Goal: Navigation & Orientation: Find specific page/section

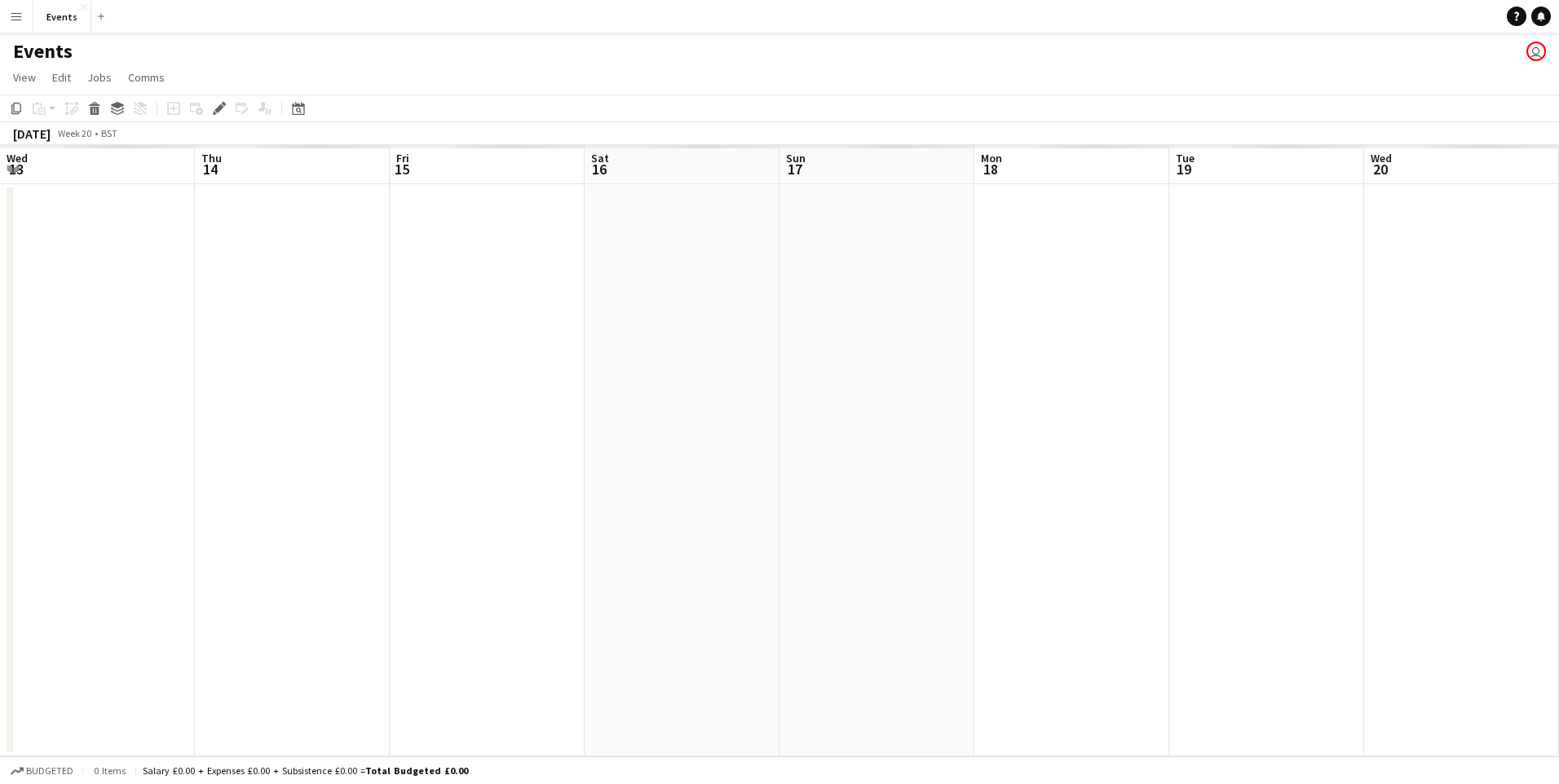
scroll to position [0, 561]
drag, startPoint x: 1177, startPoint y: 476, endPoint x: 210, endPoint y: 491, distance: 967.1
click at [210, 491] on app-calendar-viewport "Sat 16 Sun 17 3/4 3 Jobs Mon 18 Tue 19 Wed 20 Thu 21 Fri 22 Sat 23 Sun 24 Mon 2…" at bounding box center [780, 451] width 1559 height 611
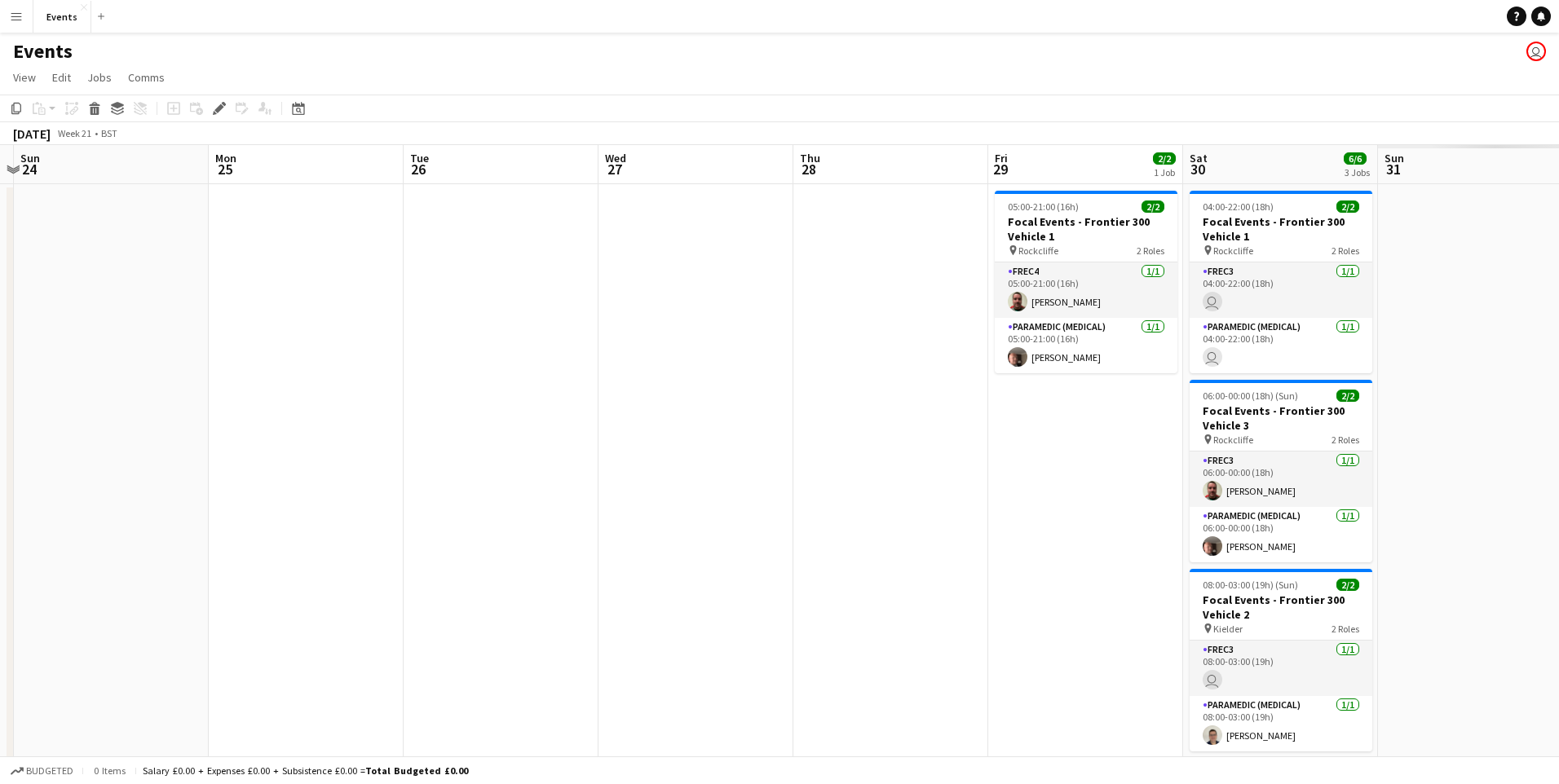
click at [171, 513] on app-calendar-viewport "Tue 19 Wed 20 Thu 21 Fri 22 Sat 23 Sun 24 Mon 25 Tue 26 Wed 27 Thu 28 Fri 29 2/…" at bounding box center [780, 466] width 1559 height 644
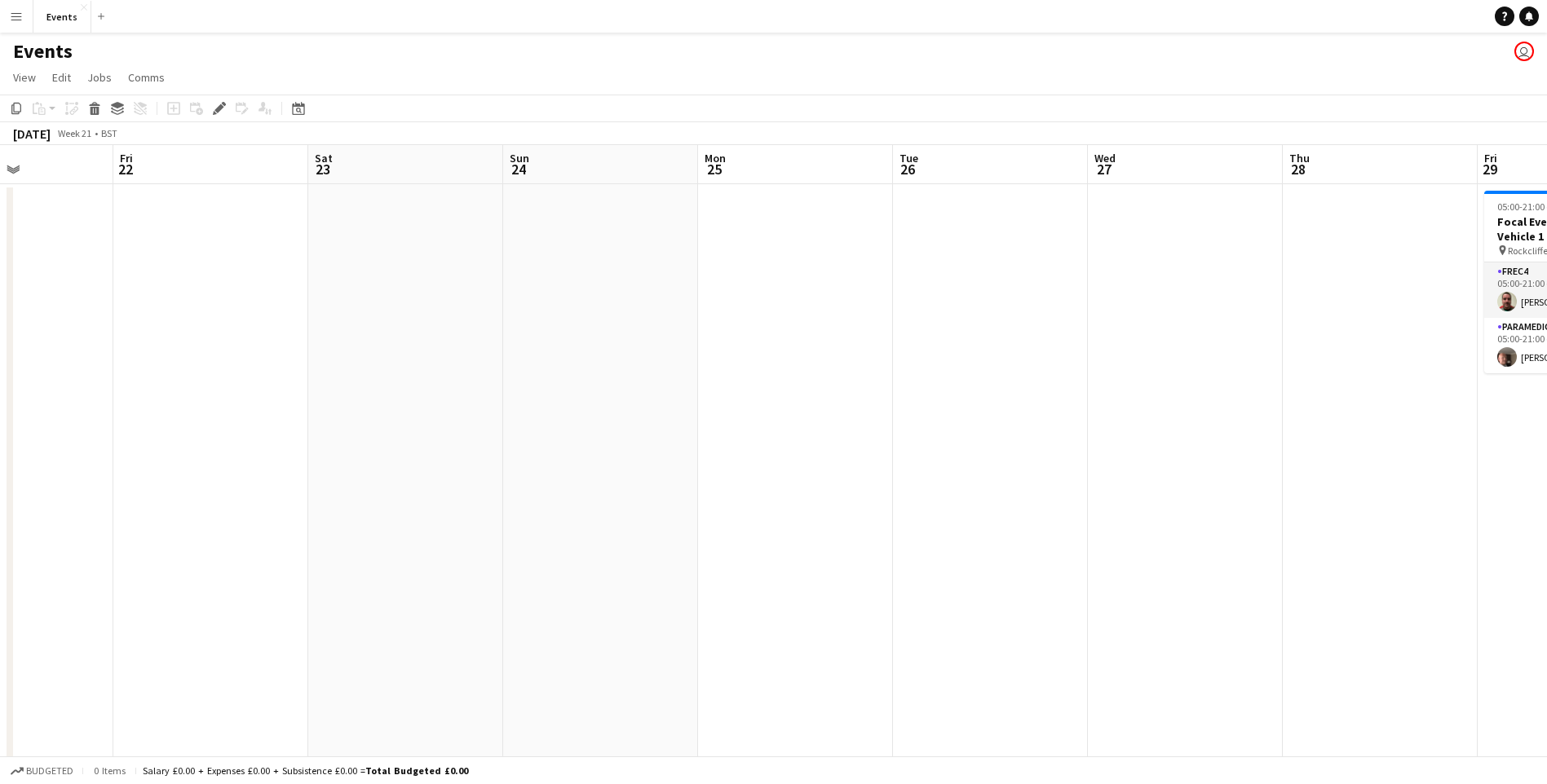
scroll to position [0, 439]
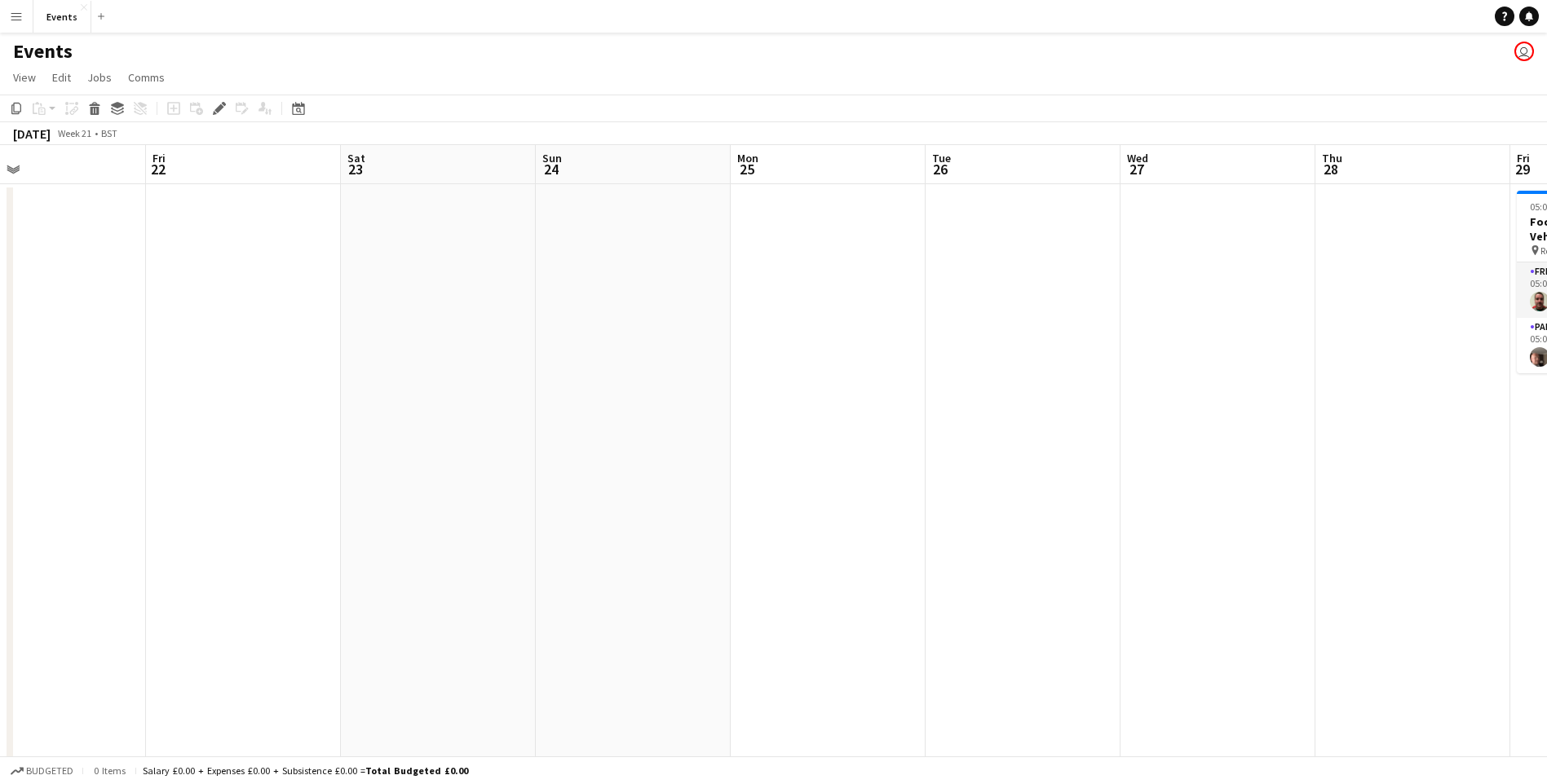
drag, startPoint x: 894, startPoint y: 557, endPoint x: 1402, endPoint y: 553, distance: 508.0
click at [1417, 556] on app-calendar-viewport "Tue 19 Wed 20 Thu 21 Fri 22 Sat 23 Sun 24 Mon 25 Tue 26 Wed 27 Thu 28 Fri 29 2/…" at bounding box center [773, 466] width 1547 height 644
click at [304, 106] on app-board "Events user View Day view expanded Day view collapsed Month view Date picker Ju…" at bounding box center [773, 424] width 1547 height 783
click at [305, 108] on div "Date picker" at bounding box center [297, 107] width 19 height 19
click at [428, 368] on button "[DATE]" at bounding box center [414, 364] width 48 height 26
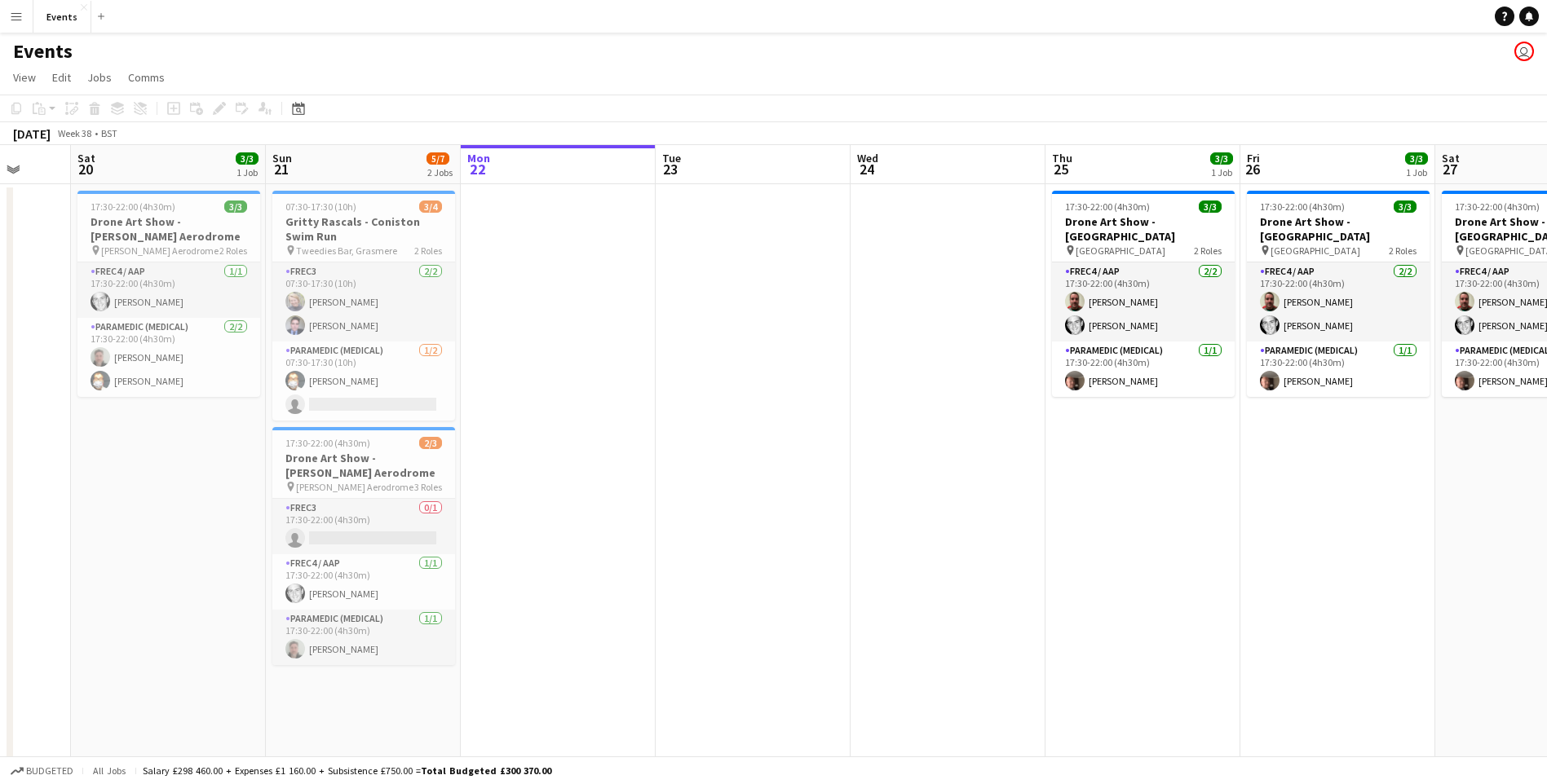
drag, startPoint x: 1049, startPoint y: 544, endPoint x: 744, endPoint y: 552, distance: 305.1
click at [744, 552] on app-calendar-viewport "Wed 17 Thu 18 Fri 19 Sat 20 3/3 1 Job Sun 21 5/7 2 Jobs Mon 22 Tue 23 Wed 24 Th…" at bounding box center [773, 466] width 1547 height 644
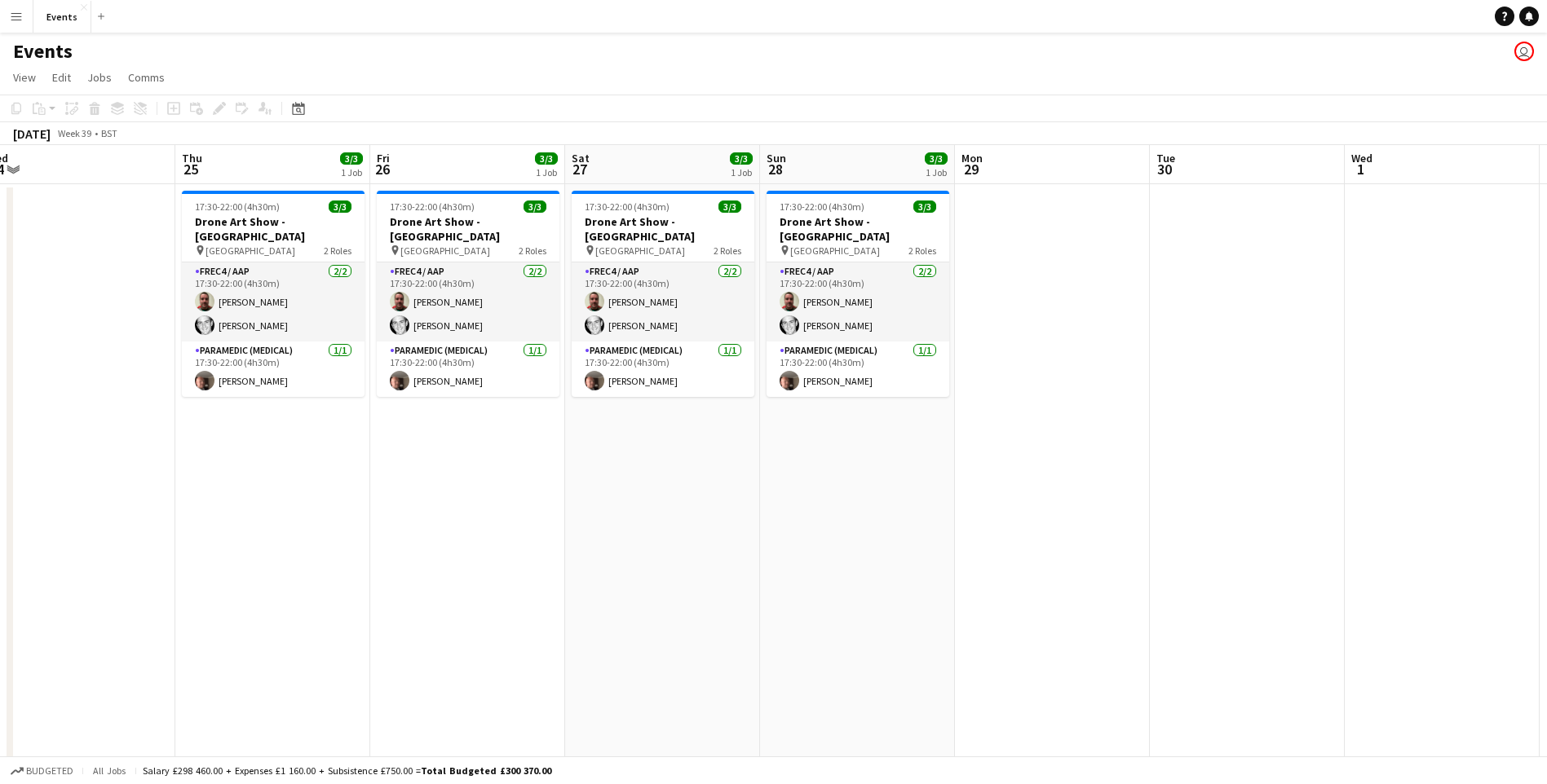
drag, startPoint x: 1170, startPoint y: 567, endPoint x: 493, endPoint y: 538, distance: 677.6
click at [493, 538] on app-calendar-viewport "Sun 21 5/7 2 Jobs Mon 22 Tue 23 Wed 24 Thu 25 3/3 1 Job Fri 26 3/3 1 Job Sat 27…" at bounding box center [773, 466] width 1547 height 644
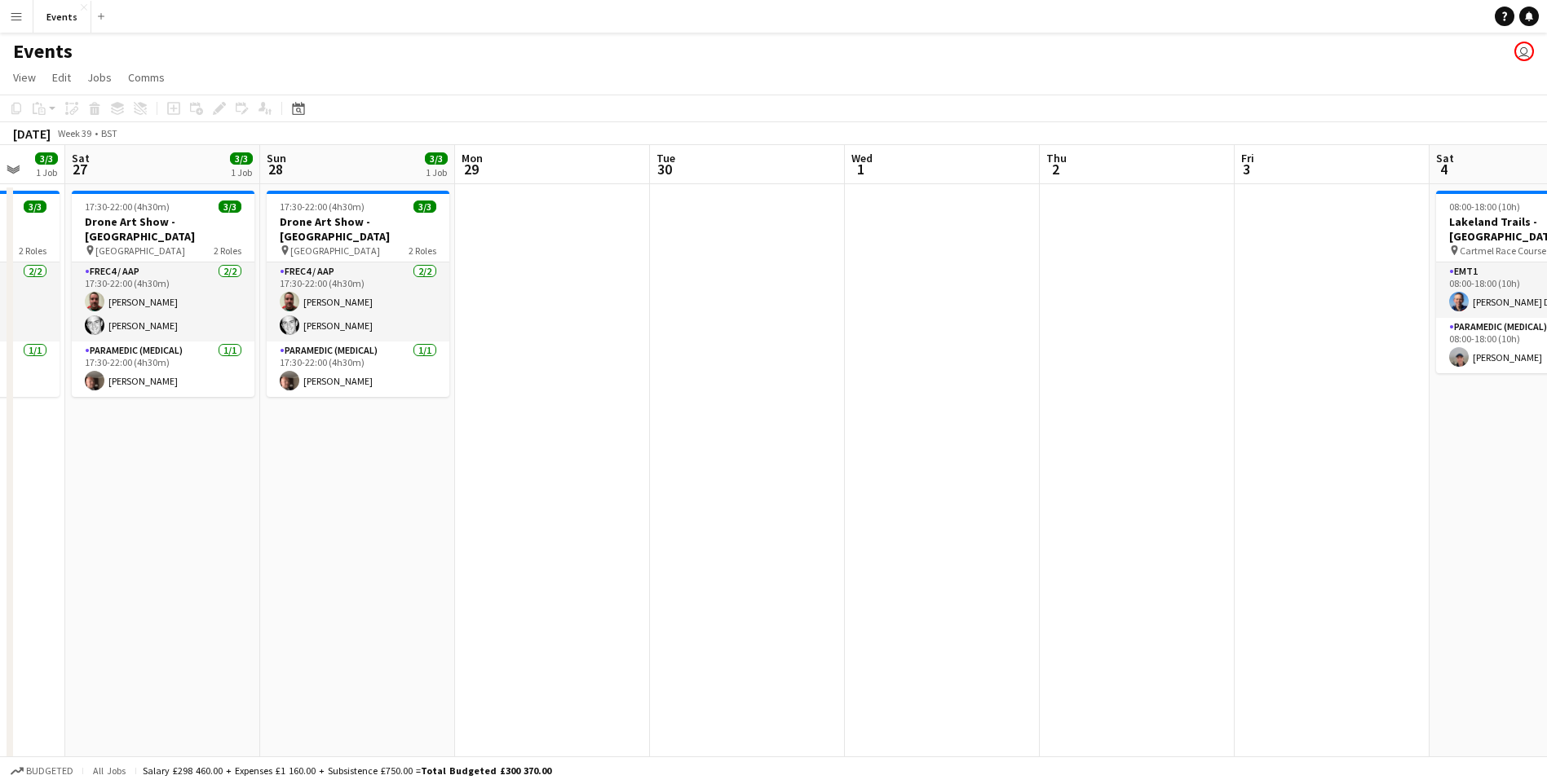
scroll to position [0, 543]
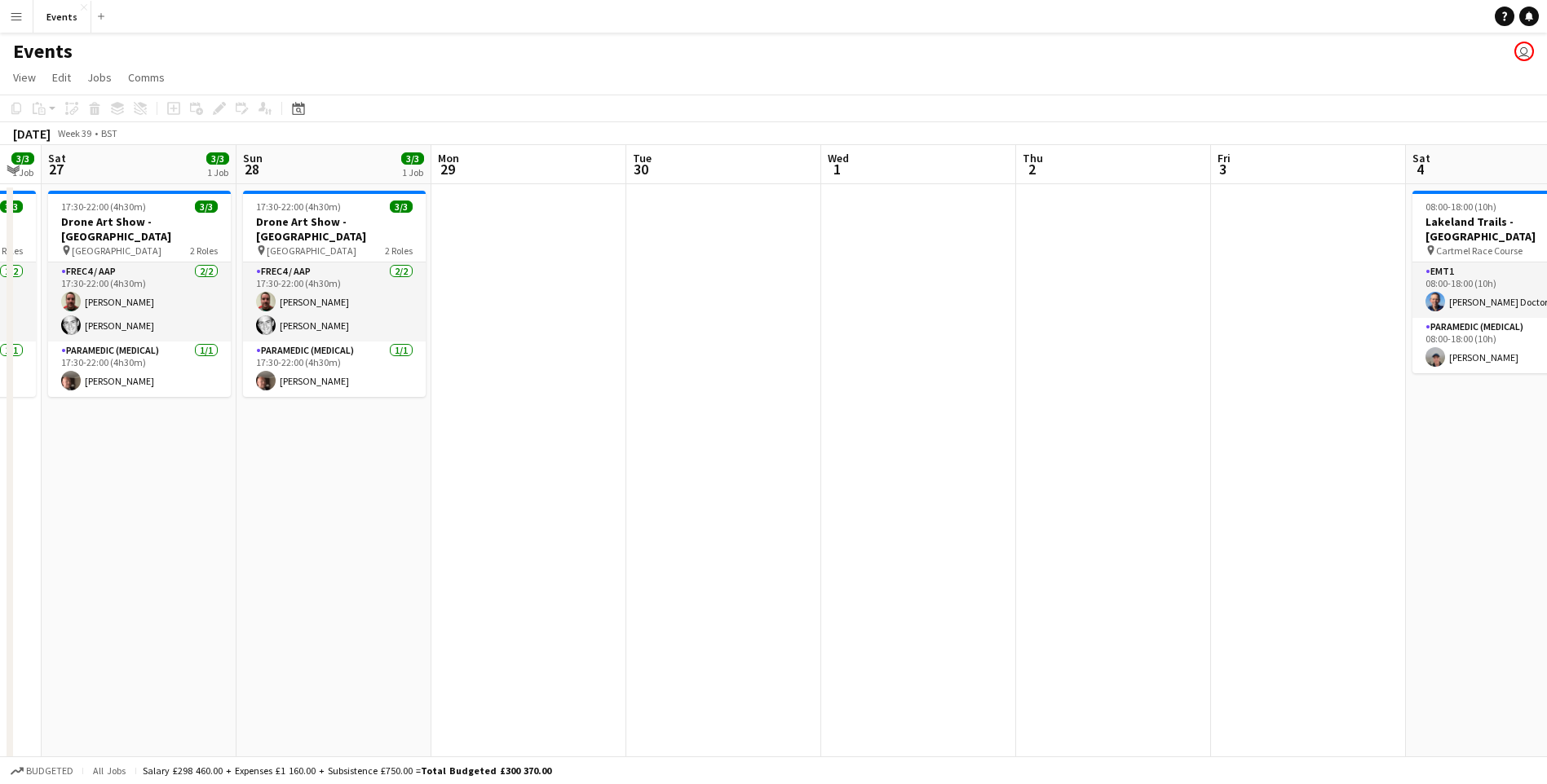
drag, startPoint x: 1000, startPoint y: 576, endPoint x: 415, endPoint y: 557, distance: 585.3
click at [415, 557] on app-calendar-viewport "Wed 24 Thu 25 3/3 1 Job Fri 26 3/3 1 Job Sat 27 3/3 1 Job Sun 28 3/3 1 Job Mon …" at bounding box center [773, 466] width 1547 height 644
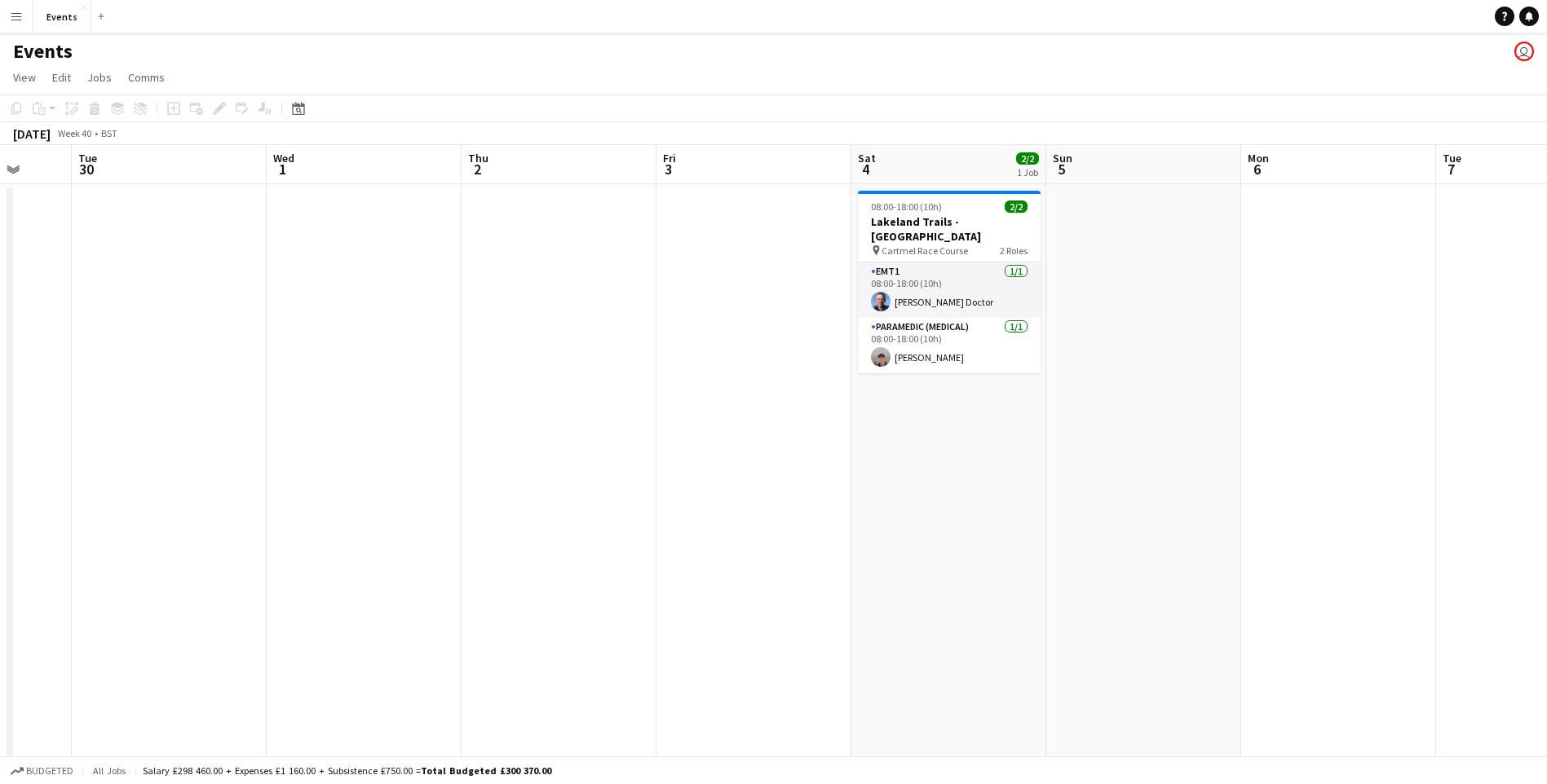
drag, startPoint x: 982, startPoint y: 579, endPoint x: 428, endPoint y: 543, distance: 555.2
click at [428, 543] on app-calendar-viewport "Sat 27 3/3 1 Job Sun 28 3/3 1 Job Mon 29 Tue 30 Wed 1 Thu 2 Fri 3 Sat 4 2/2 1 J…" at bounding box center [773, 466] width 1547 height 644
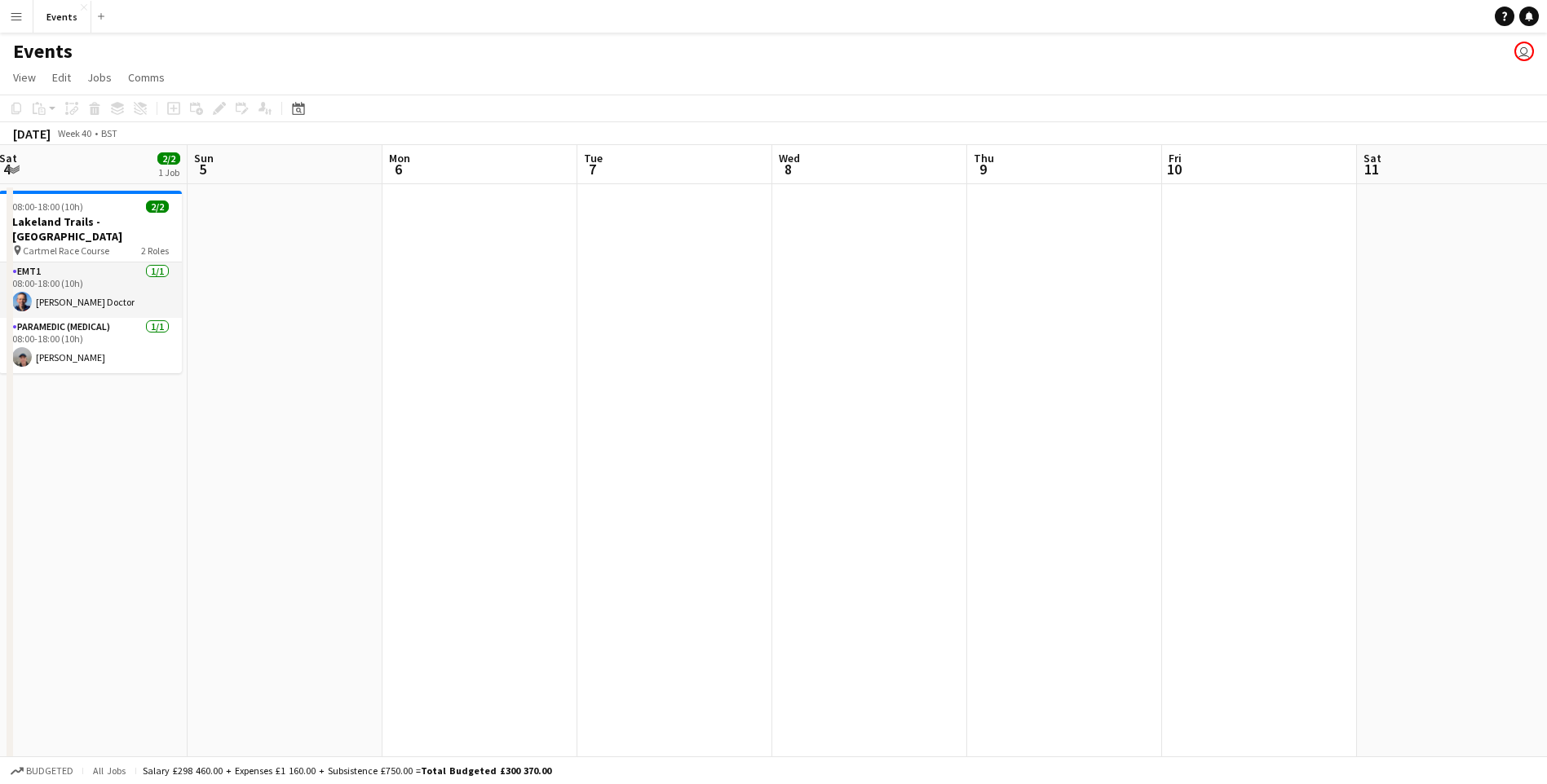
drag, startPoint x: 1145, startPoint y: 603, endPoint x: 289, endPoint y: 633, distance: 856.5
click at [289, 633] on app-calendar-viewport "Wed 1 Thu 2 Fri 3 Sat 4 2/2 1 Job Sun 5 Mon 6 Tue 7 Wed 8 Thu 9 Fri 10 Sat 11 S…" at bounding box center [773, 466] width 1547 height 644
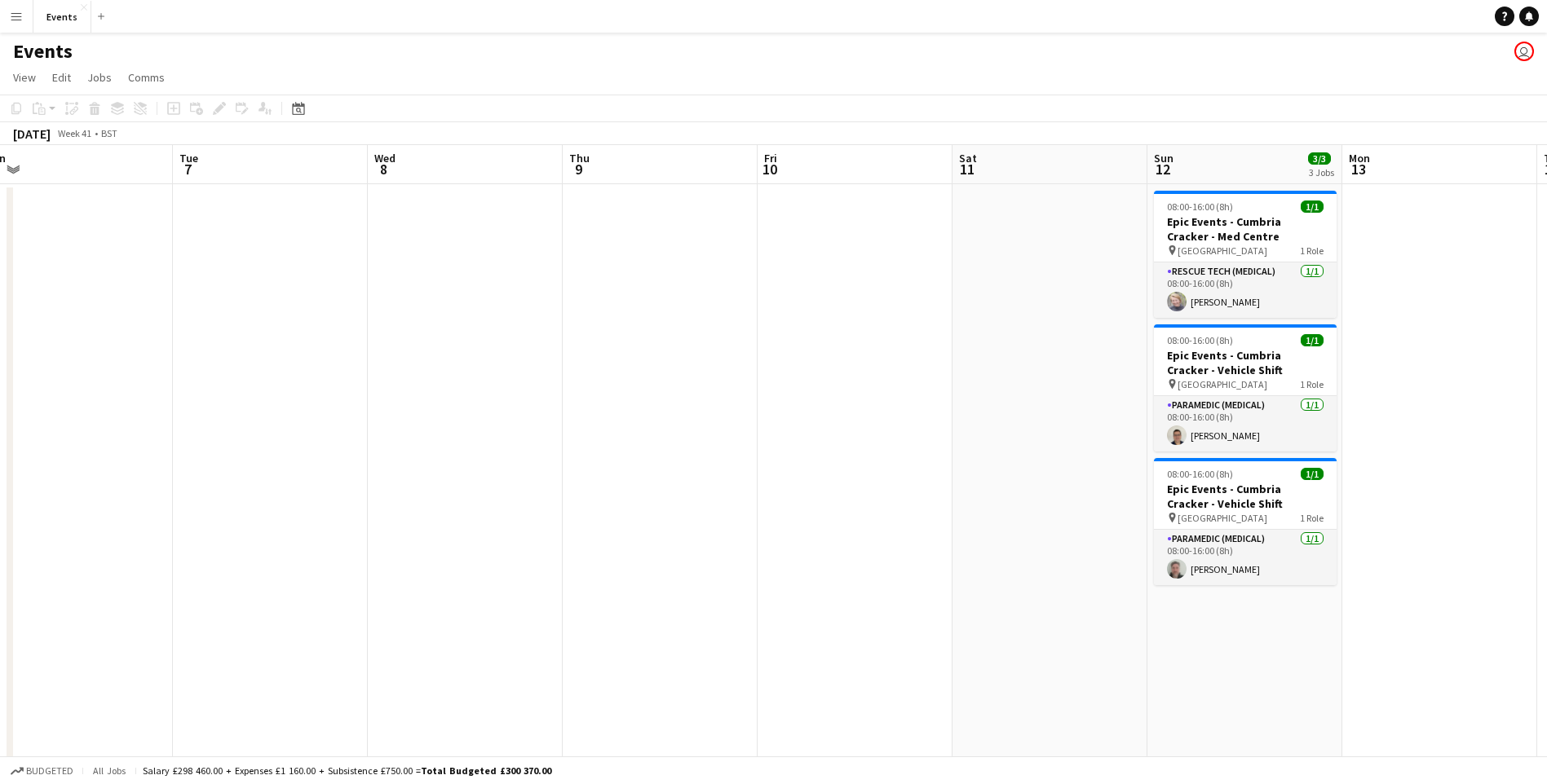
drag, startPoint x: 1006, startPoint y: 637, endPoint x: 797, endPoint y: 630, distance: 209.1
click at [797, 630] on app-calendar-viewport "Fri 3 Sat 4 2/2 1 Job Sun 5 Mon 6 Tue 7 Wed 8 Thu 9 Fri 10 Sat 11 Sun 12 3/3 3 …" at bounding box center [773, 466] width 1547 height 644
click at [1272, 586] on app-date-cell "08:00-16:00 (8h) 1/1 Epic Events - Cumbria Cracker - Med Centre pin [GEOGRAPHIC…" at bounding box center [1246, 487] width 195 height 604
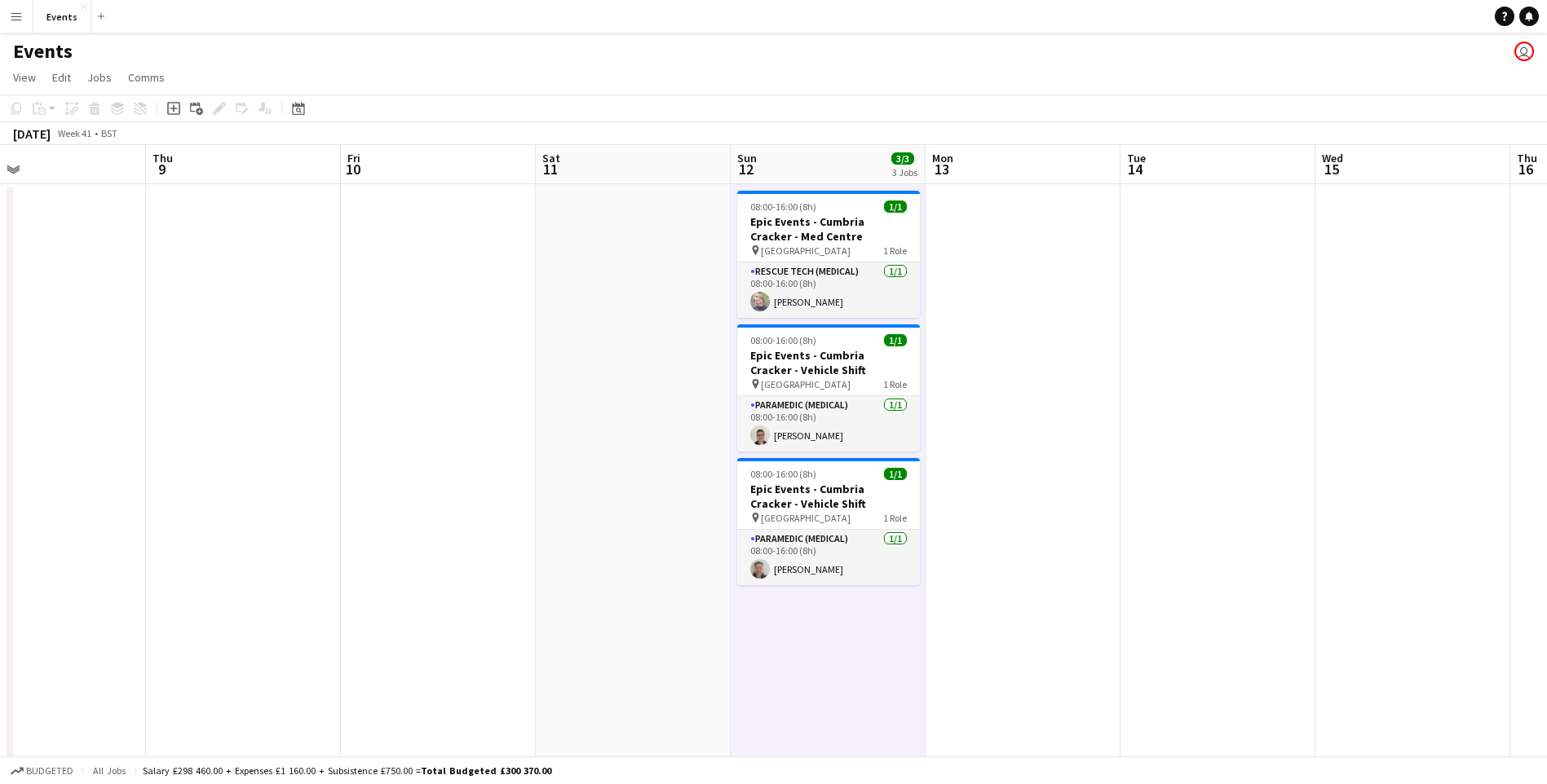
scroll to position [0, 619]
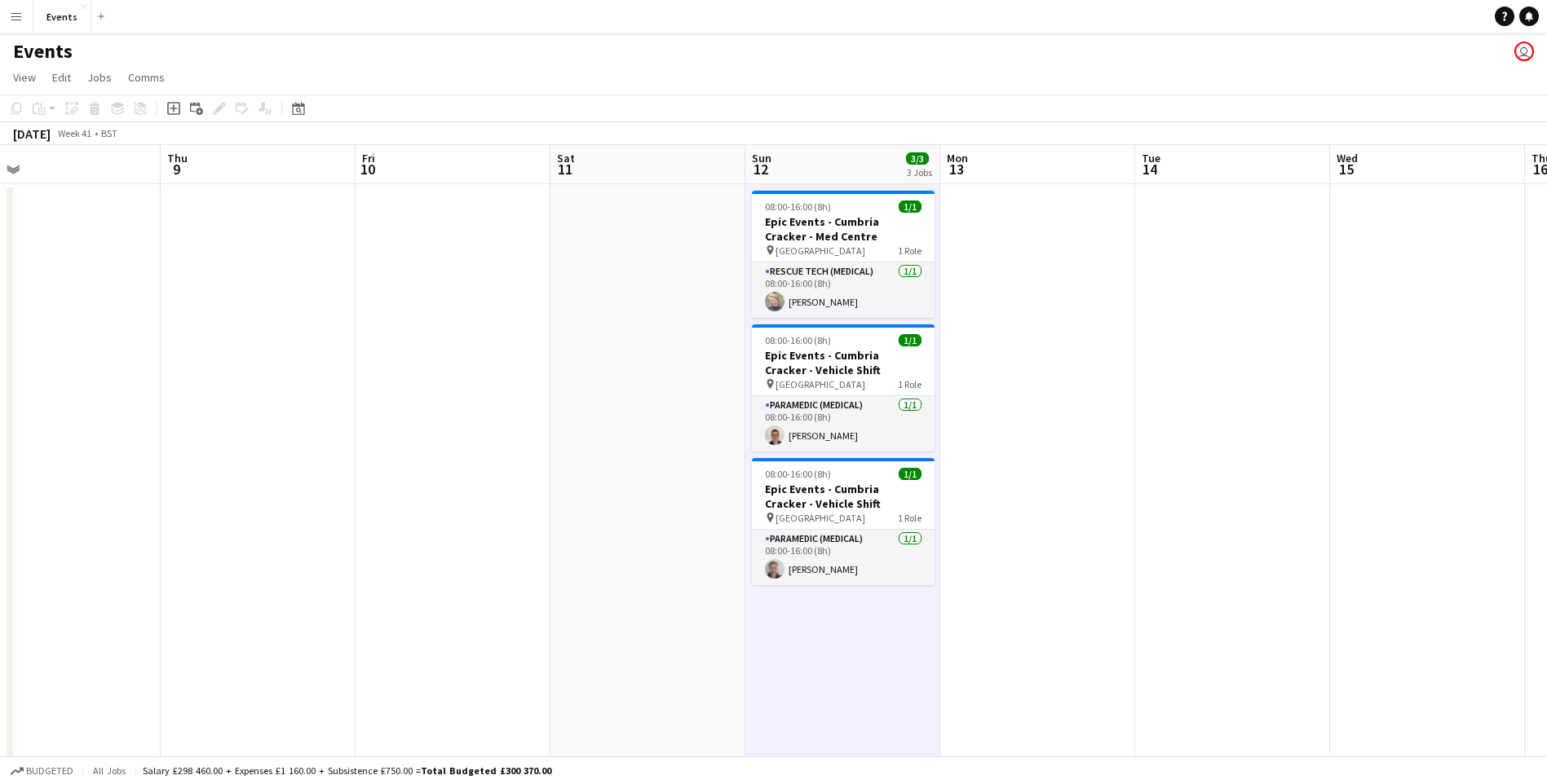
drag, startPoint x: 1008, startPoint y: 598, endPoint x: 604, endPoint y: 589, distance: 404.1
click at [604, 589] on app-calendar-viewport "Sun 5 Mon 6 Tue 7 Wed 8 Thu 9 Fri 10 Sat 11 Sun 12 3/3 3 Jobs Mon 13 Tue 14 Wed…" at bounding box center [773, 466] width 1547 height 644
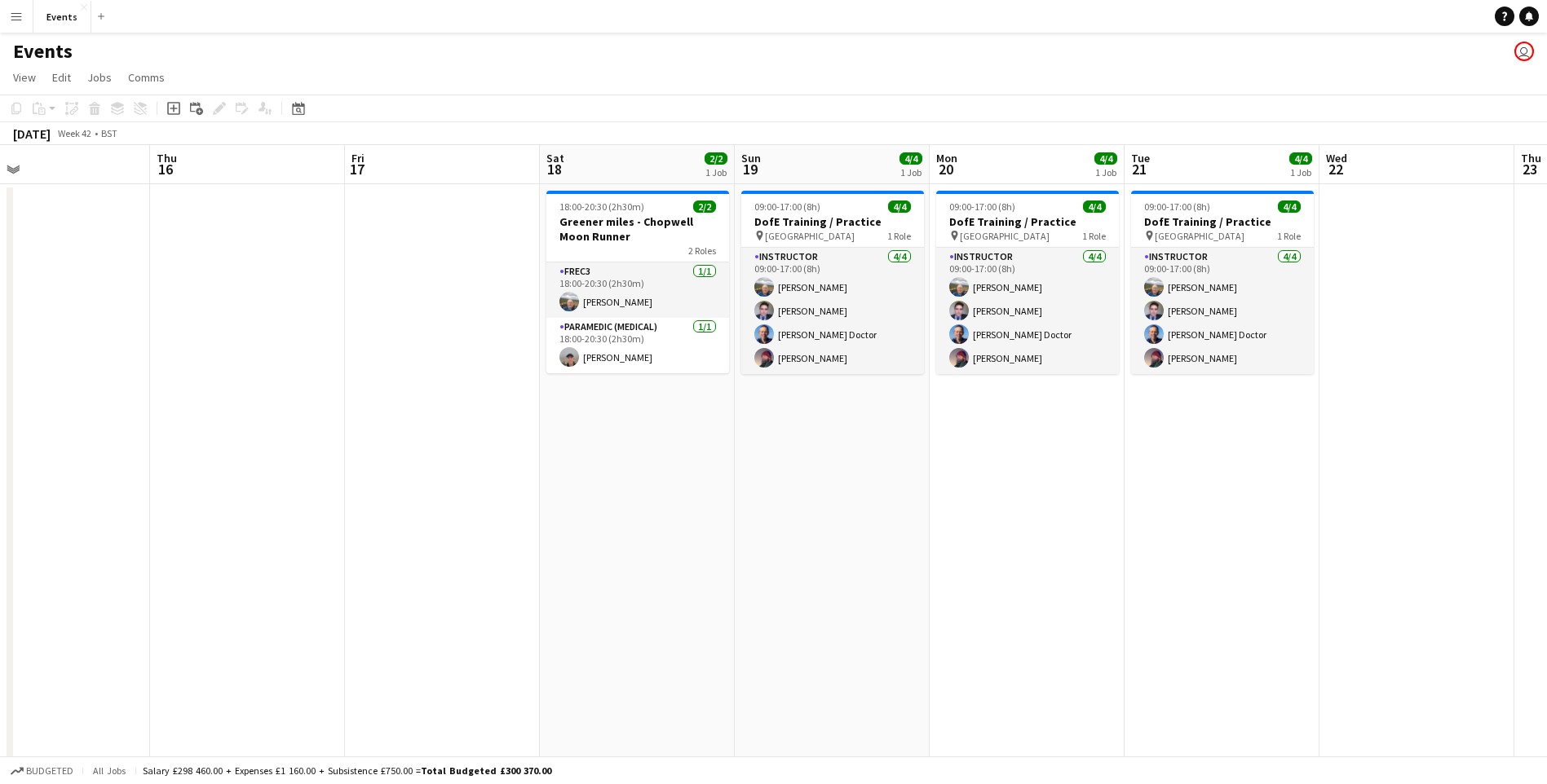
drag, startPoint x: 1181, startPoint y: 494, endPoint x: 196, endPoint y: 521, distance: 985.4
click at [196, 521] on app-calendar-viewport "Sat 11 Sun 12 3/3 3 Jobs Mon 13 Tue 14 Wed 15 Thu 16 Fri 17 Sat 18 2/2 1 Job Su…" at bounding box center [773, 466] width 1547 height 644
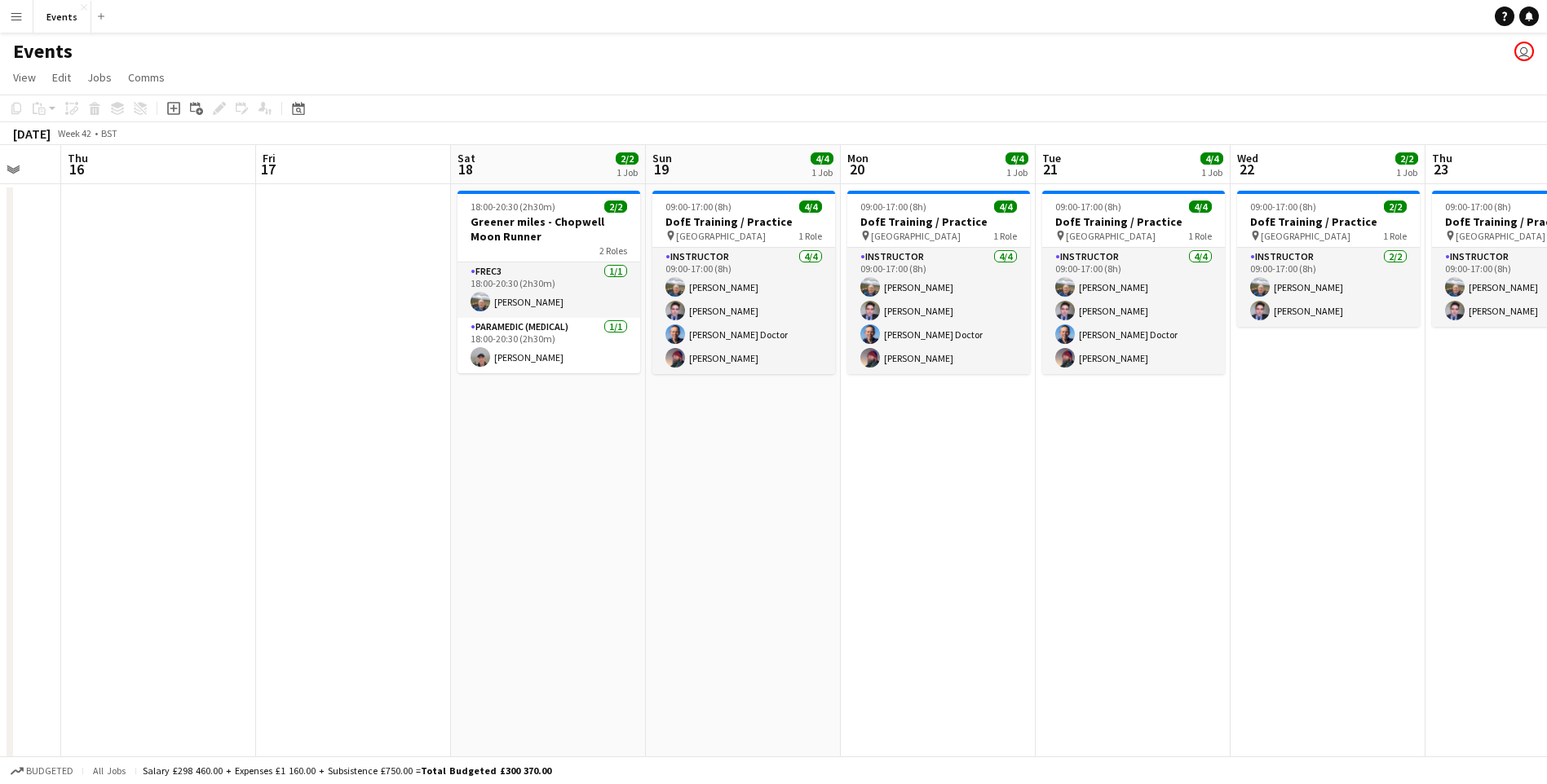
drag, startPoint x: 895, startPoint y: 531, endPoint x: 448, endPoint y: 565, distance: 448.3
click at [419, 559] on app-calendar-viewport "Mon 13 Tue 14 Wed 15 Thu 16 Fri 17 Sat 18 2/2 1 Job Sun 19 4/4 1 Job Mon 20 4/4…" at bounding box center [773, 487] width 1547 height 686
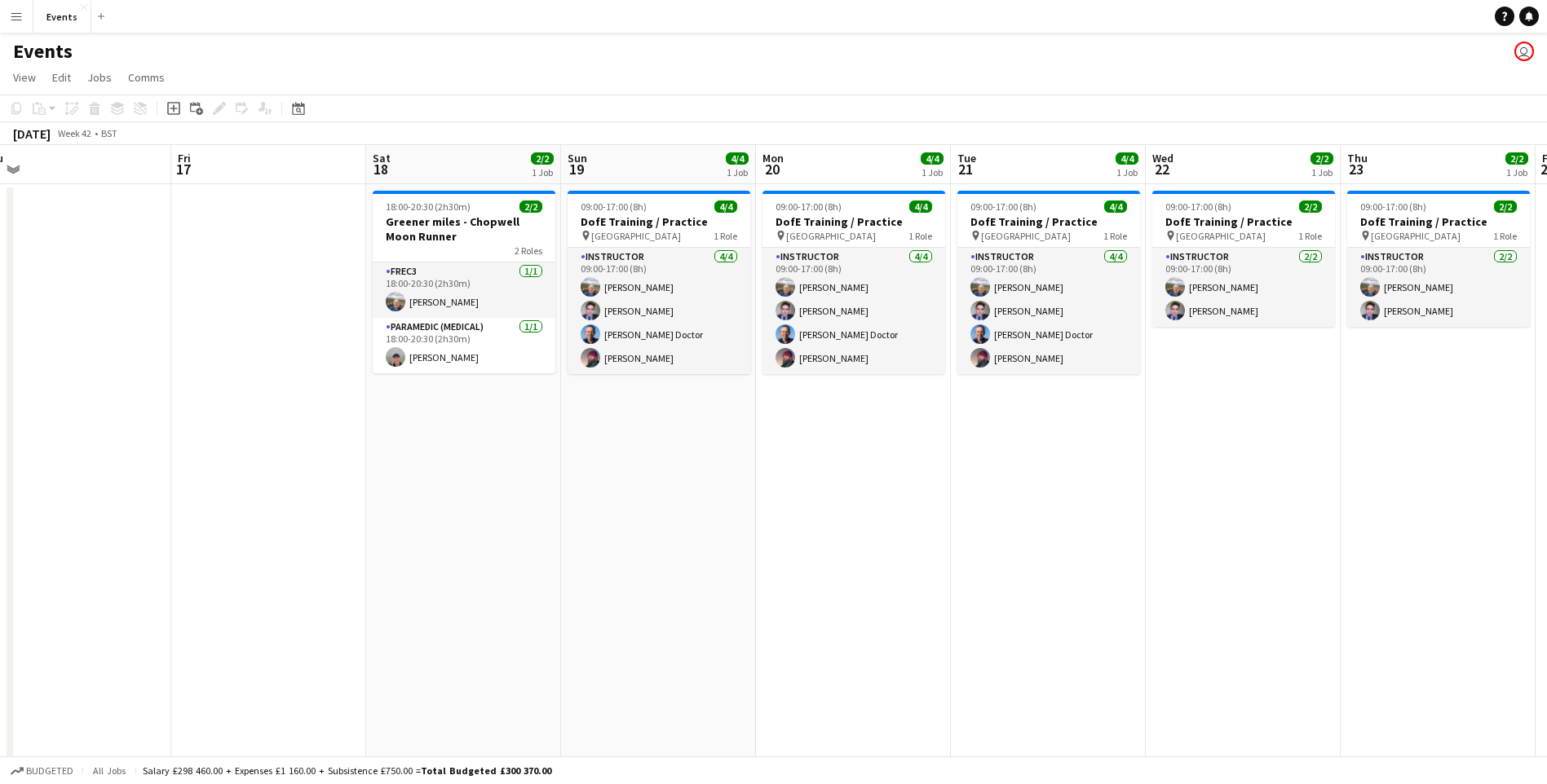
drag, startPoint x: 1156, startPoint y: 589, endPoint x: 1070, endPoint y: 589, distance: 86.0
click at [1070, 589] on app-calendar-viewport "Mon 13 Tue 14 Wed 15 Thu 16 Fri 17 Sat 18 2/2 1 Job Sun 19 4/4 1 Job Mon 20 4/4…" at bounding box center [773, 487] width 1547 height 686
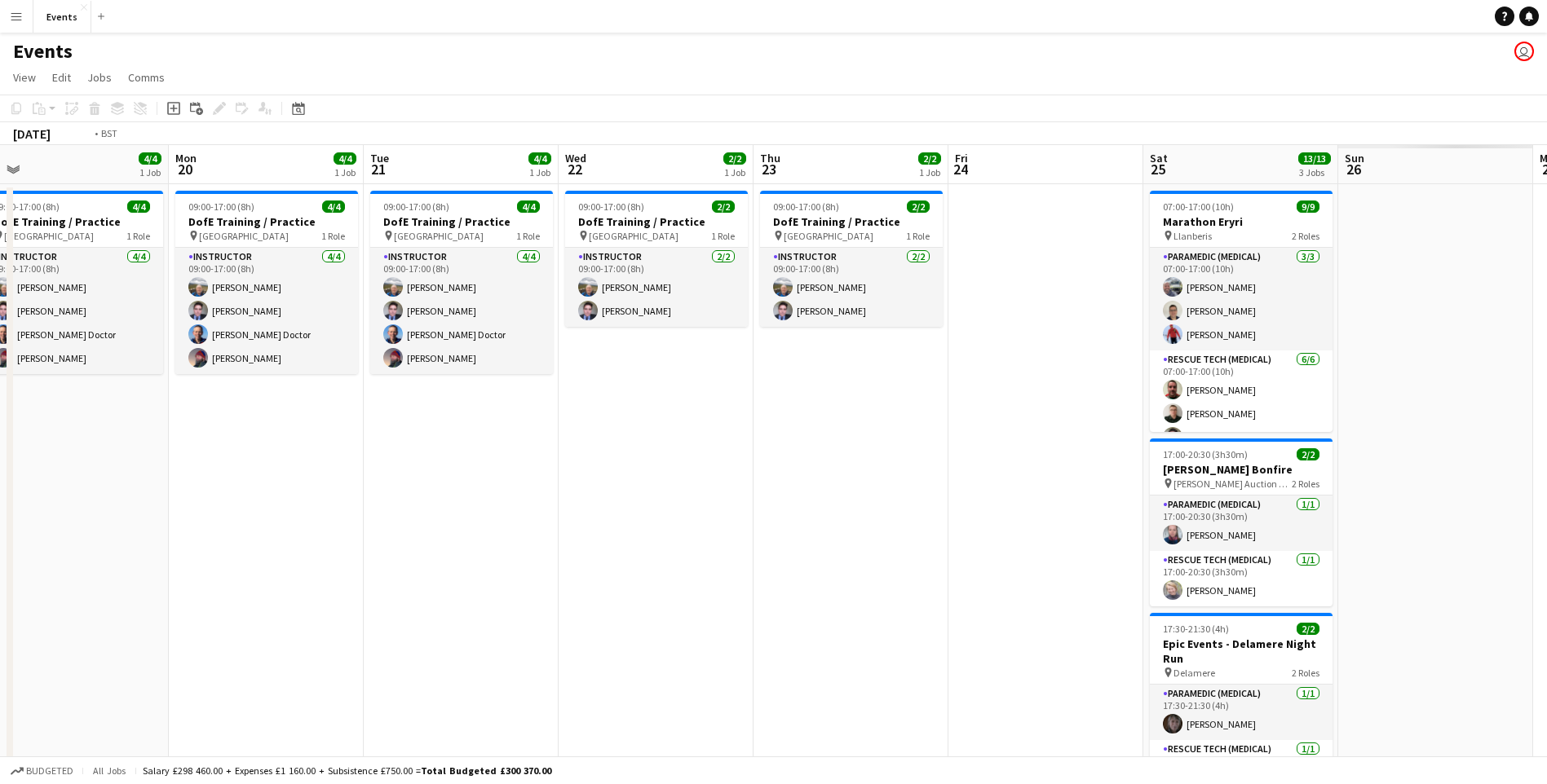
scroll to position [0, 581]
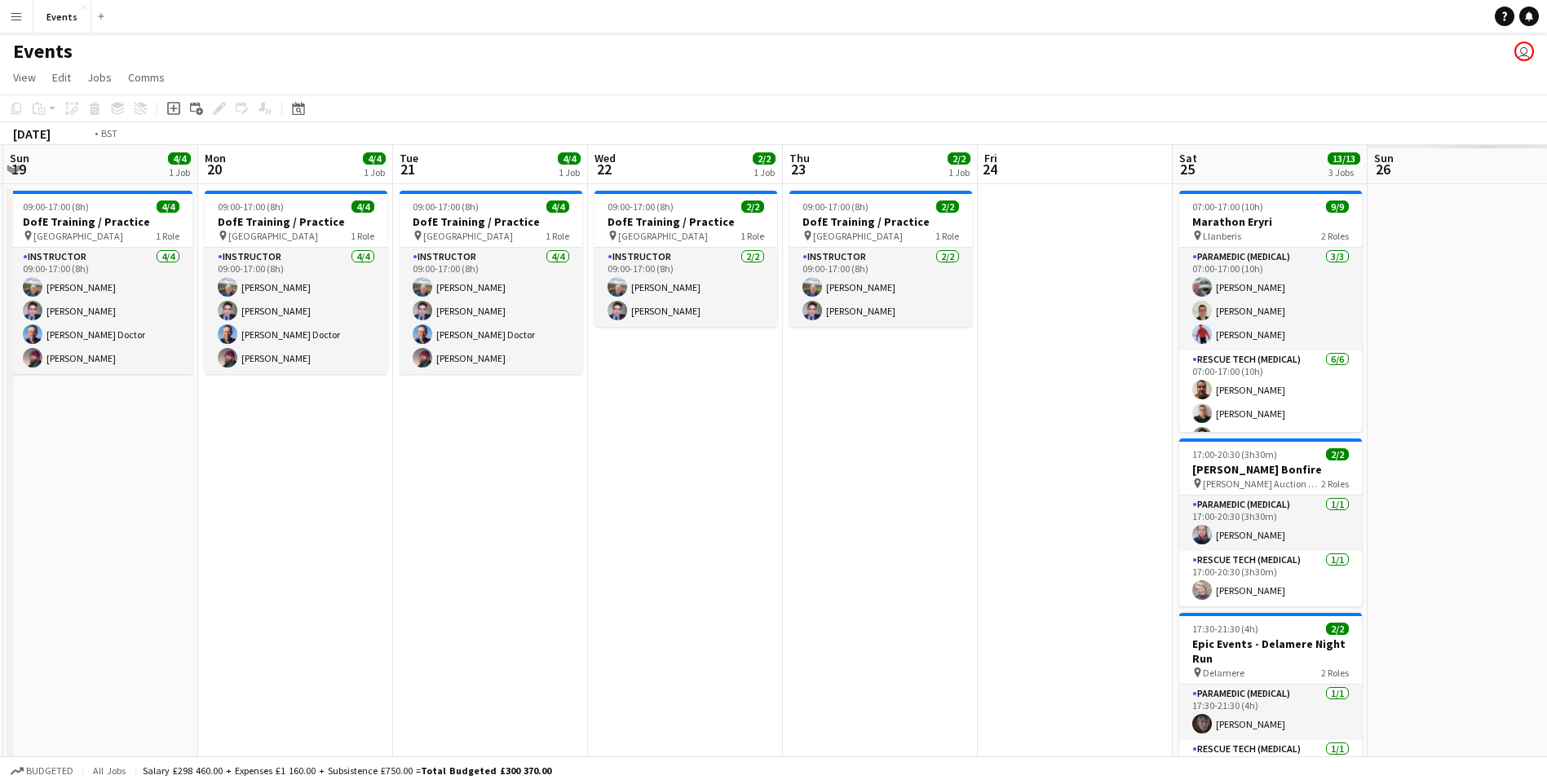
drag, startPoint x: 674, startPoint y: 601, endPoint x: 299, endPoint y: 614, distance: 375.2
click at [299, 614] on app-calendar-viewport "Thu 16 Fri 17 Sat 18 2/2 1 Job Sun 19 4/4 1 Job Mon 20 4/4 1 Job Tue 21 4/4 1 J…" at bounding box center [773, 487] width 1547 height 686
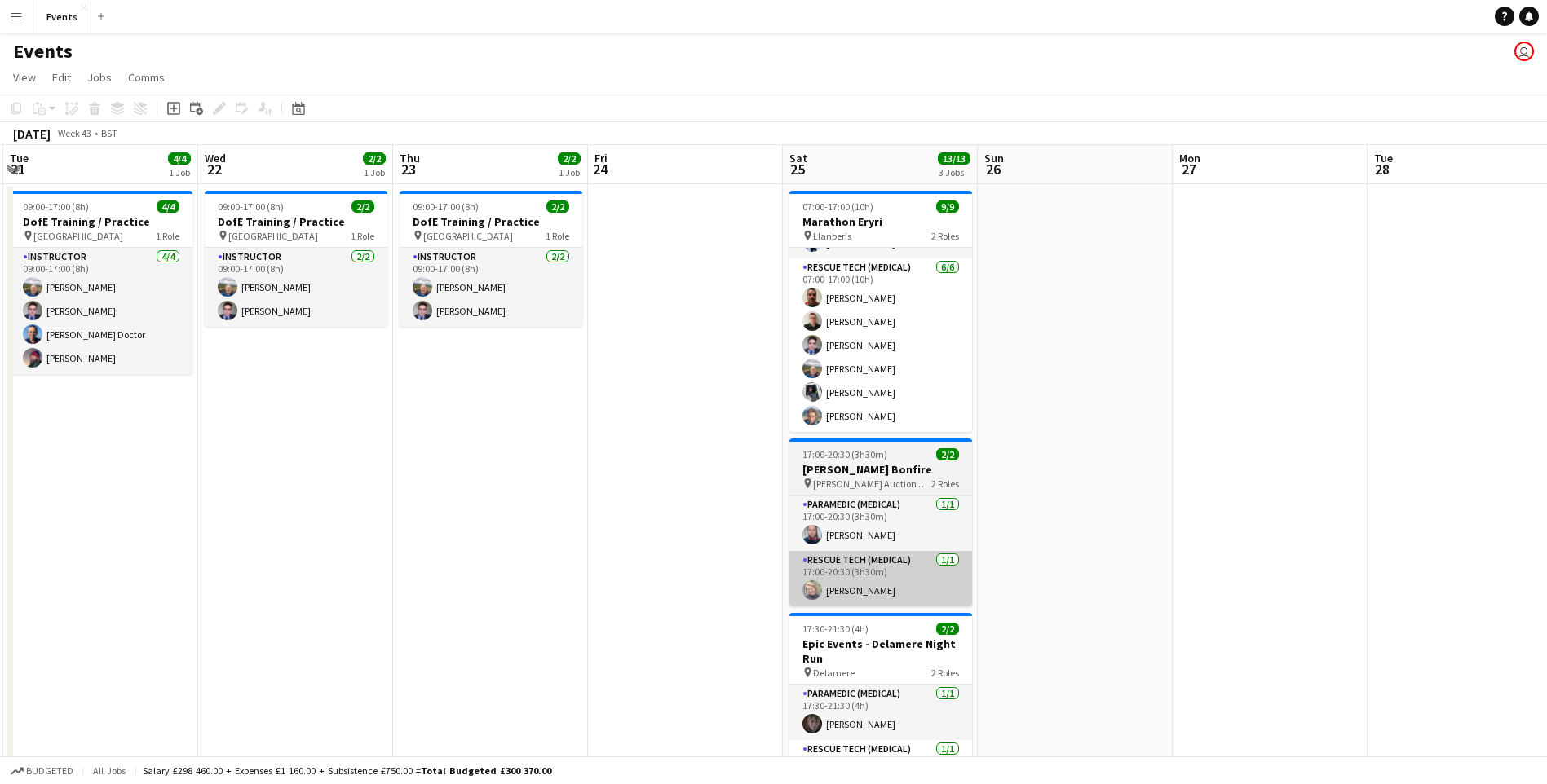
scroll to position [73, 0]
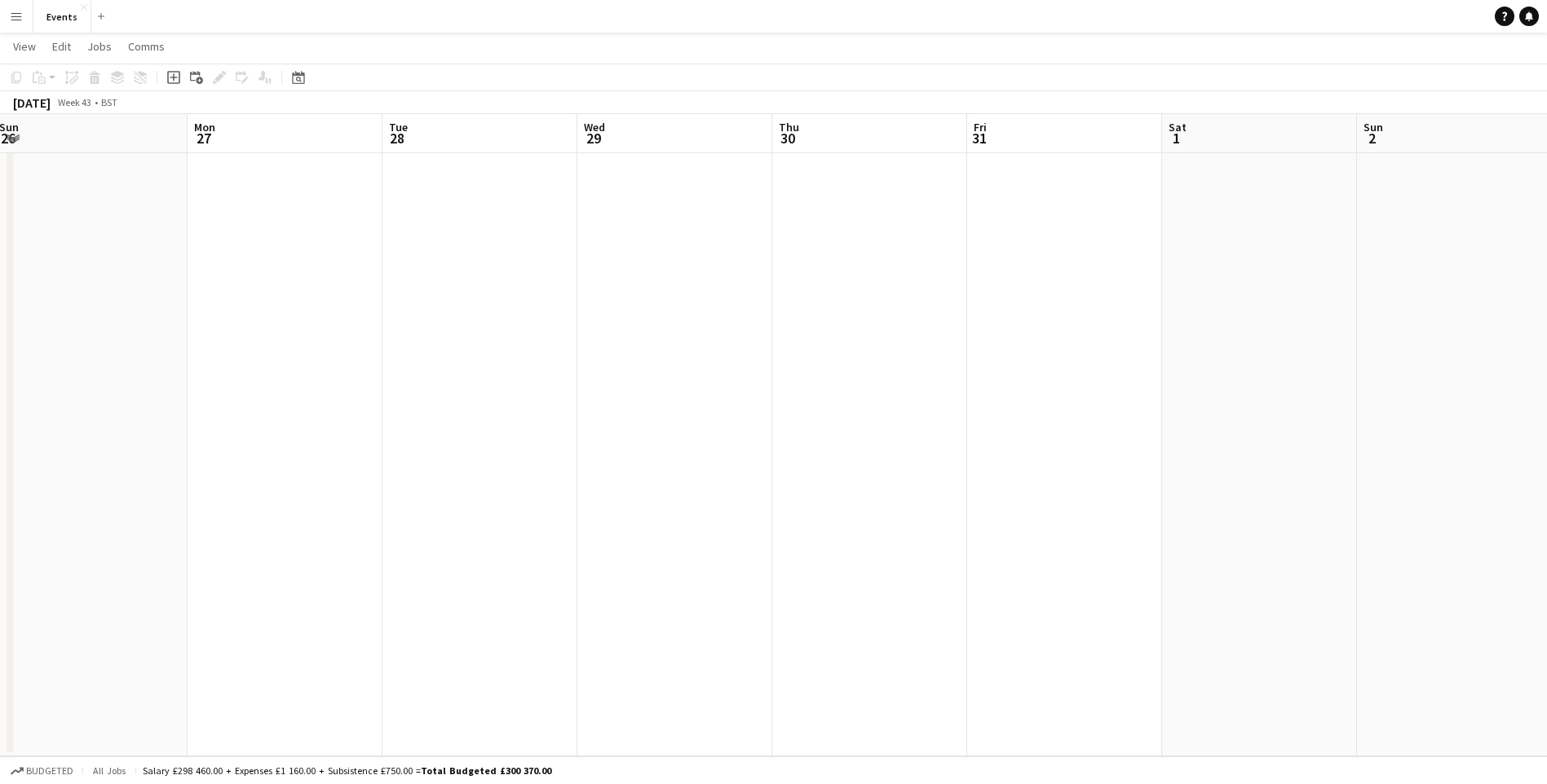
drag, startPoint x: 1246, startPoint y: 583, endPoint x: 286, endPoint y: 577, distance: 960.0
click at [286, 577] on app-calendar-viewport "Thu 23 2/2 1 Job Fri 24 Sat 25 13/13 3 Jobs Sun 26 Mon 27 Tue 28 Wed 29 Thu 30 …" at bounding box center [773, 374] width 1547 height 766
drag, startPoint x: 1009, startPoint y: 507, endPoint x: 279, endPoint y: 530, distance: 730.4
click at [55, 574] on app-calendar-viewport "Wed 29 Thu 30 Fri 31 Sat 1 Sun 2 Mon 3 Tue 4 Wed 5 Thu 6 Fri 7 Sat 8 2/2 1 Job …" at bounding box center [773, 374] width 1547 height 766
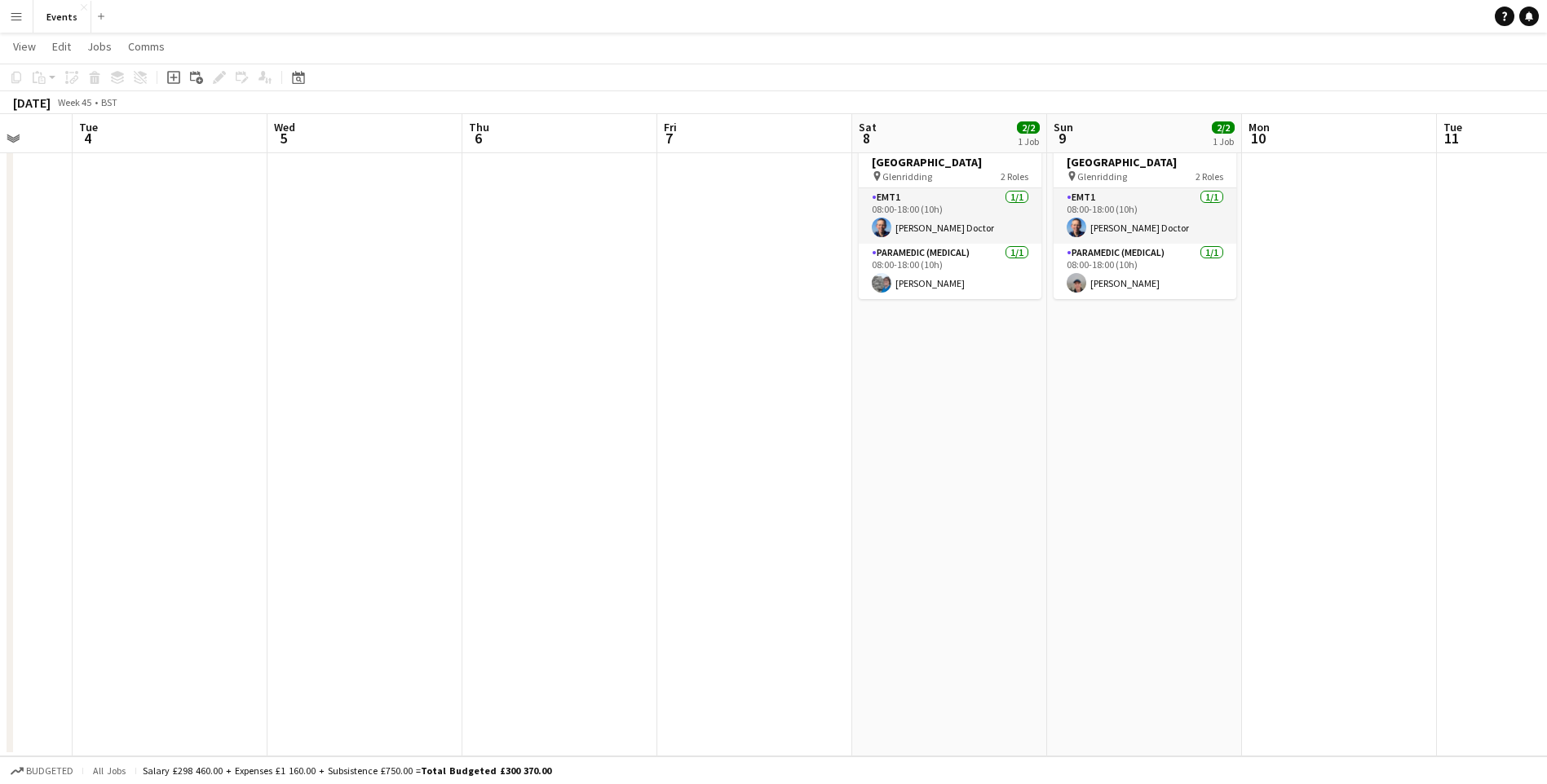
scroll to position [0, 521]
drag, startPoint x: 555, startPoint y: 508, endPoint x: 340, endPoint y: 514, distance: 215.1
click at [340, 514] on app-calendar-viewport "Sat 1 Sun 2 Mon 3 Tue 4 Wed 5 Thu 6 Fri 7 Sat 8 2/2 1 Job Sun 9 2/2 1 Job Mon 1…" at bounding box center [773, 374] width 1547 height 766
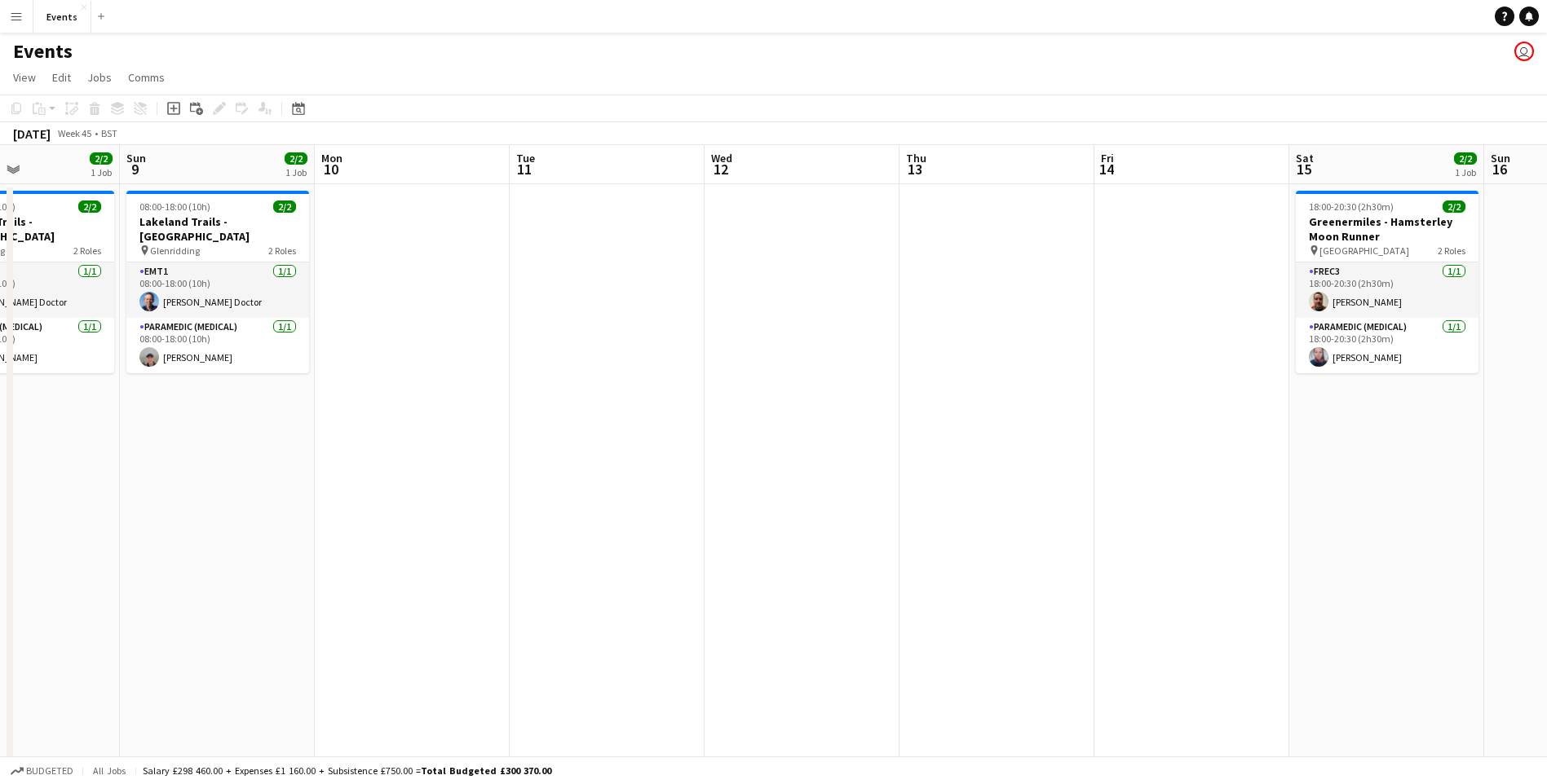
scroll to position [0, 565]
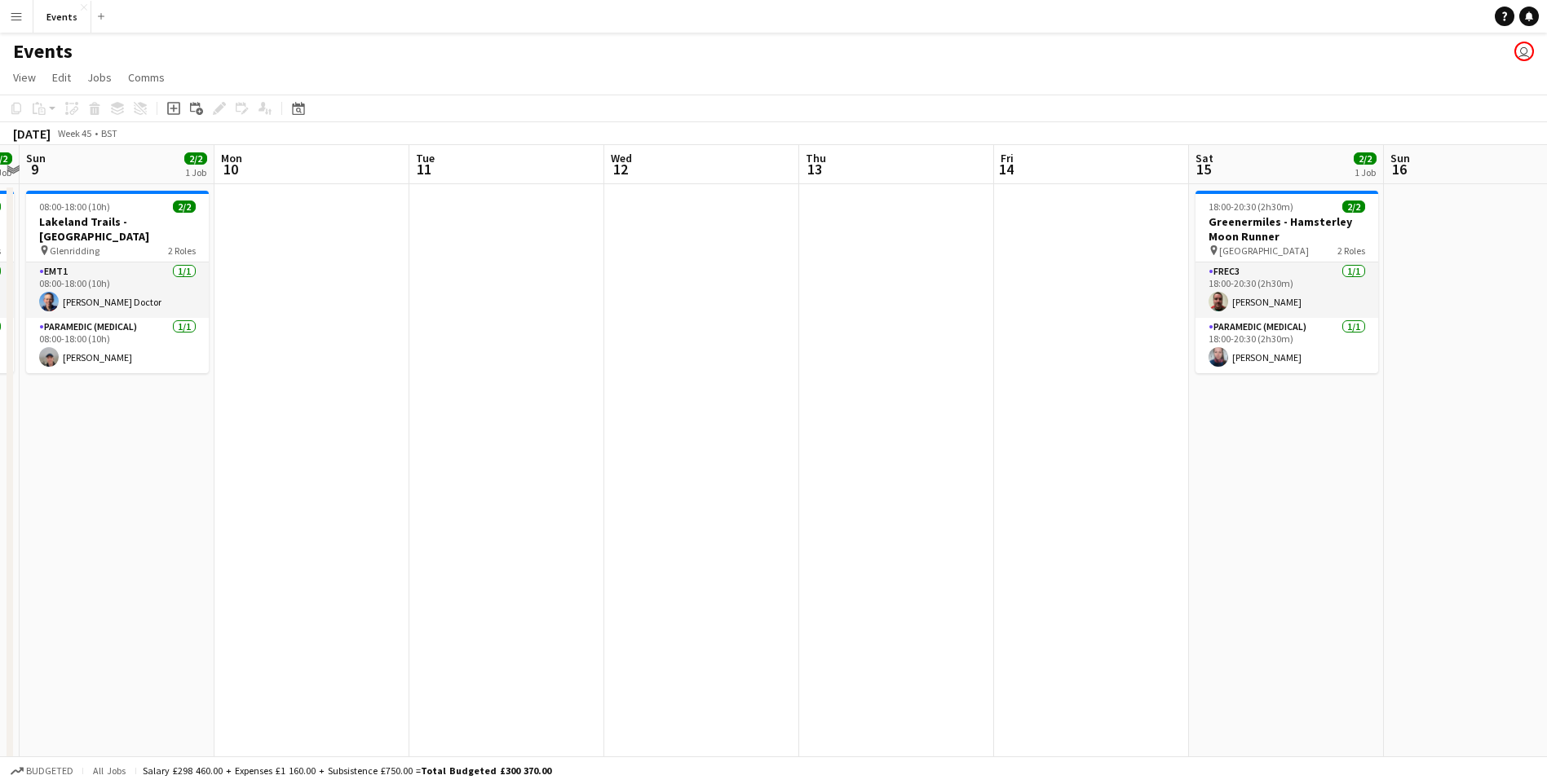
drag, startPoint x: 839, startPoint y: 476, endPoint x: 547, endPoint y: 504, distance: 293.3
click at [452, 522] on app-calendar-viewport "Thu 6 Fri 7 Sat 8 2/2 1 Job Sun 9 2/2 1 Job Mon 10 Tue 11 Wed 12 Thu 13 Fri 14 …" at bounding box center [773, 487] width 1547 height 686
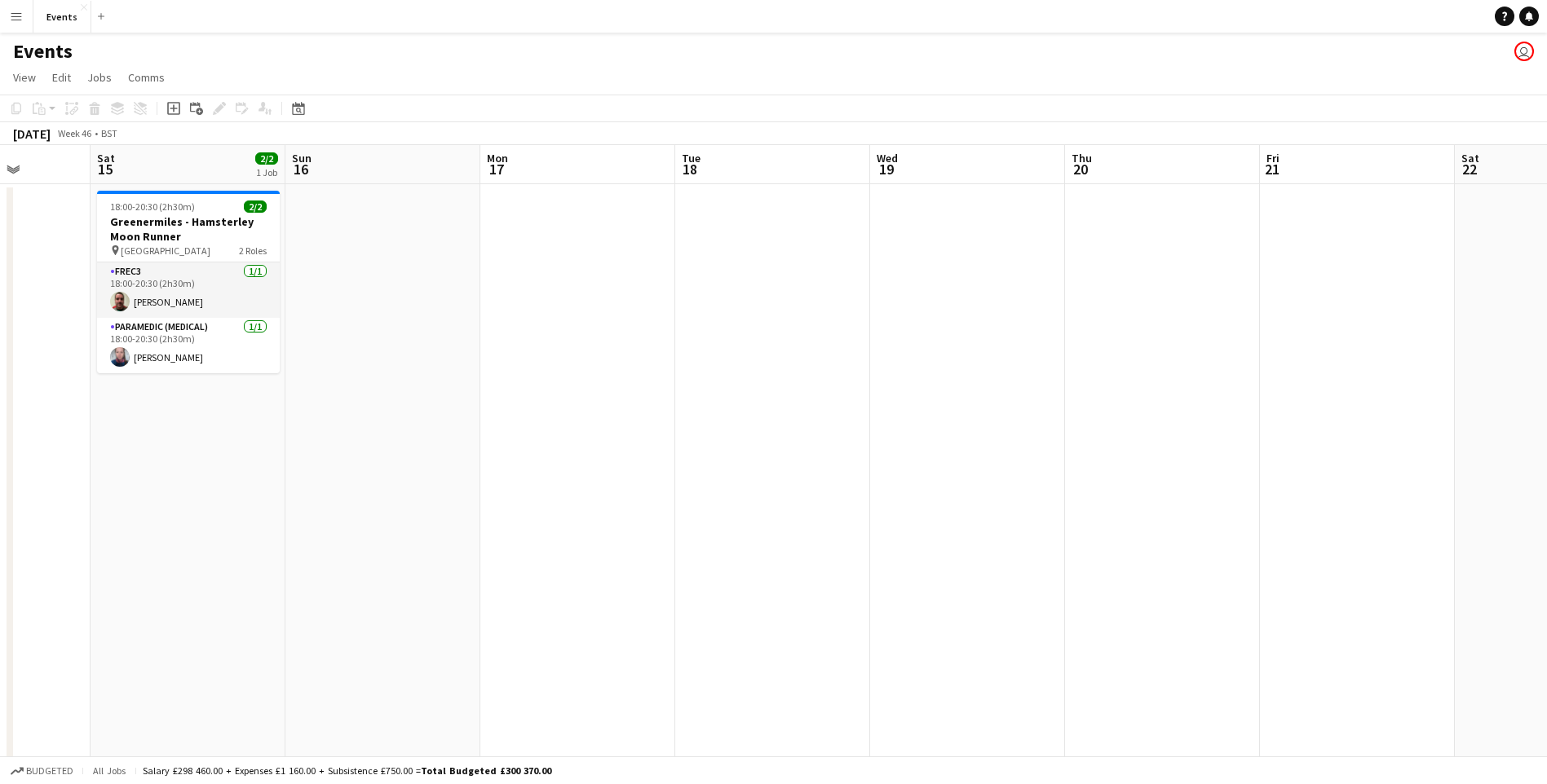
drag, startPoint x: 1392, startPoint y: 512, endPoint x: 332, endPoint y: 547, distance: 1060.6
click at [294, 555] on app-calendar-viewport "Wed 12 Thu 13 Fri 14 Sat 15 2/2 1 Job Sun 16 Mon 17 Tue 18 Wed 19 Thu 20 Fri 21…" at bounding box center [773, 487] width 1547 height 686
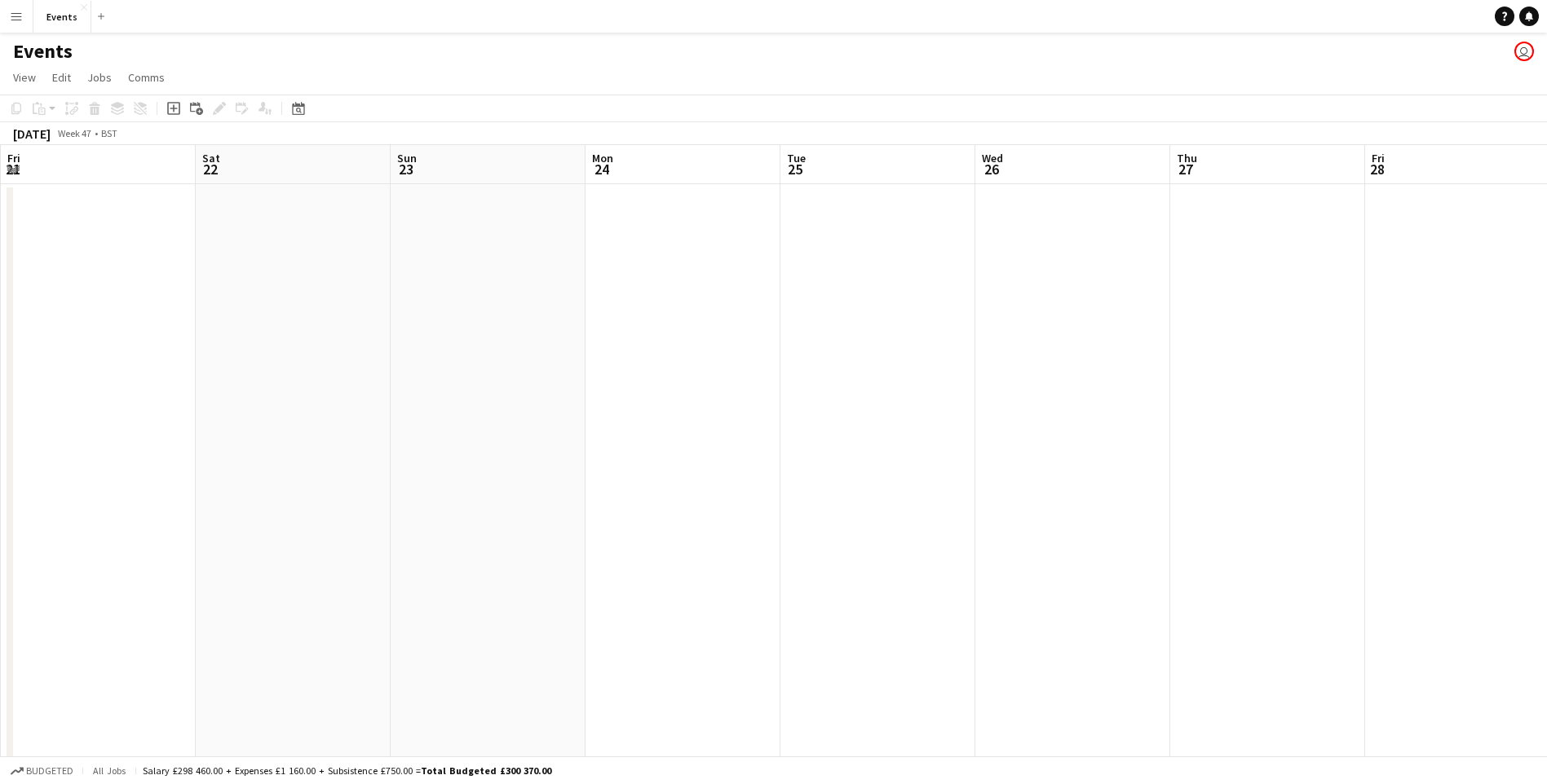
drag, startPoint x: 1322, startPoint y: 611, endPoint x: 433, endPoint y: 566, distance: 890.1
click at [71, 562] on app-calendar-viewport "Tue 18 Wed 19 Thu 20 Fri 21 Sat 22 Sun 23 Mon 24 Tue 25 Wed 26 Thu 27 Fri 28 Sa…" at bounding box center [773, 487] width 1547 height 686
drag, startPoint x: 650, startPoint y: 566, endPoint x: 50, endPoint y: 527, distance: 601.3
click at [50, 527] on app-calendar-viewport "Fri 21 Sat 22 Sun 23 Mon 24 Tue 25 Wed 26 Thu 27 Fri 28 Sat 29 Sun 30 Mon 1 Tue…" at bounding box center [773, 487] width 1547 height 686
drag, startPoint x: 896, startPoint y: 558, endPoint x: 372, endPoint y: 506, distance: 526.6
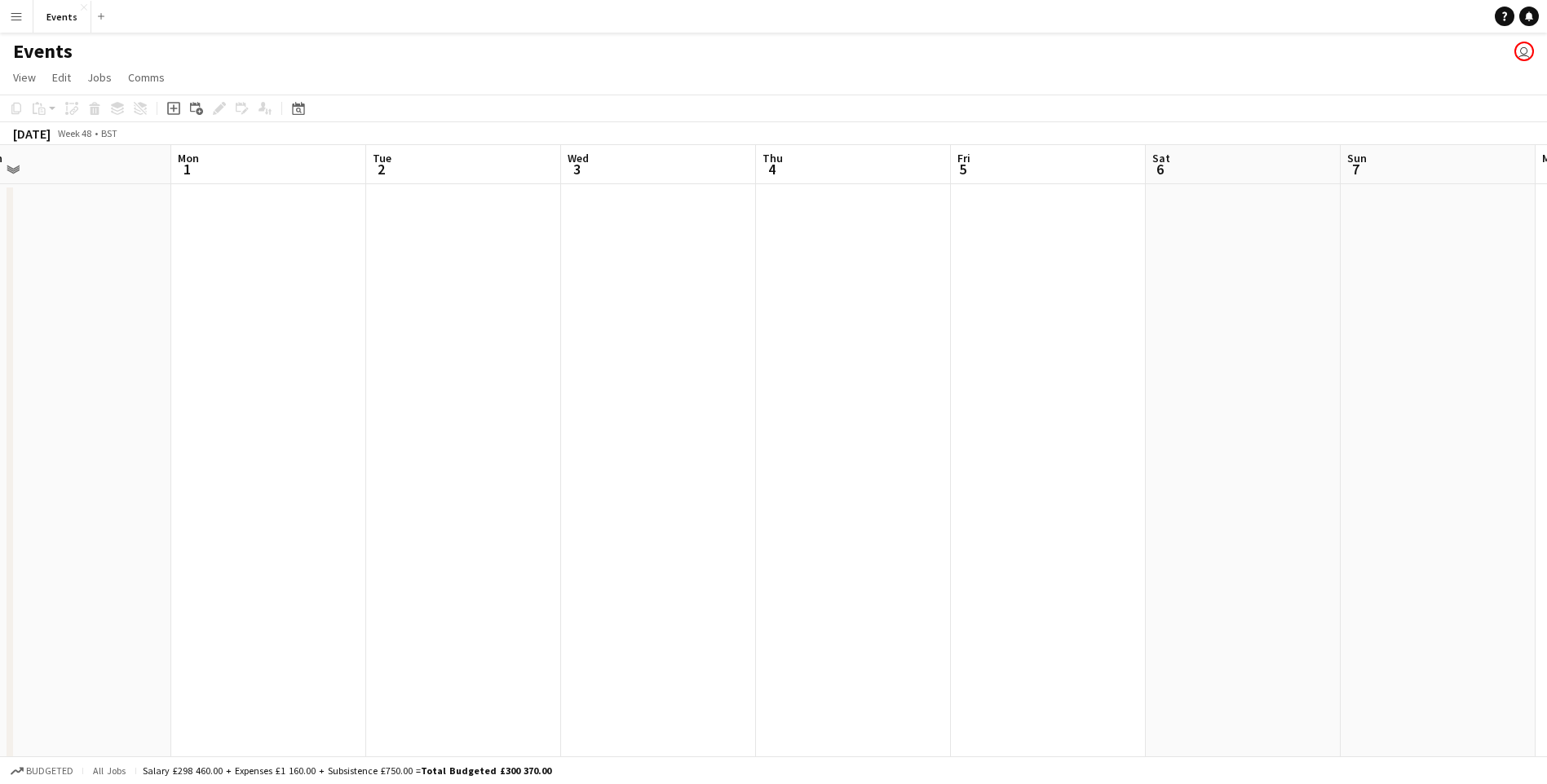
click at [372, 506] on app-calendar-viewport "Thu 27 Fri 28 Sat 29 Sun 30 Mon 1 Tue 2 Wed 3 Thu 4 Fri 5 Sat 6 Sun 7 Mon 8 Tue…" at bounding box center [773, 487] width 1547 height 686
drag, startPoint x: 266, startPoint y: 519, endPoint x: 908, endPoint y: 499, distance: 642.3
click at [1547, 477] on html "Menu Boards Boards Boards All jobs Status Workforce Workforce My Workforce Recr…" at bounding box center [773, 429] width 1547 height 858
drag, startPoint x: 1096, startPoint y: 510, endPoint x: 1604, endPoint y: 494, distance: 508.3
click at [1547, 494] on html "Menu Boards Boards Boards All jobs Status Workforce Workforce My Workforce Recr…" at bounding box center [773, 429] width 1547 height 858
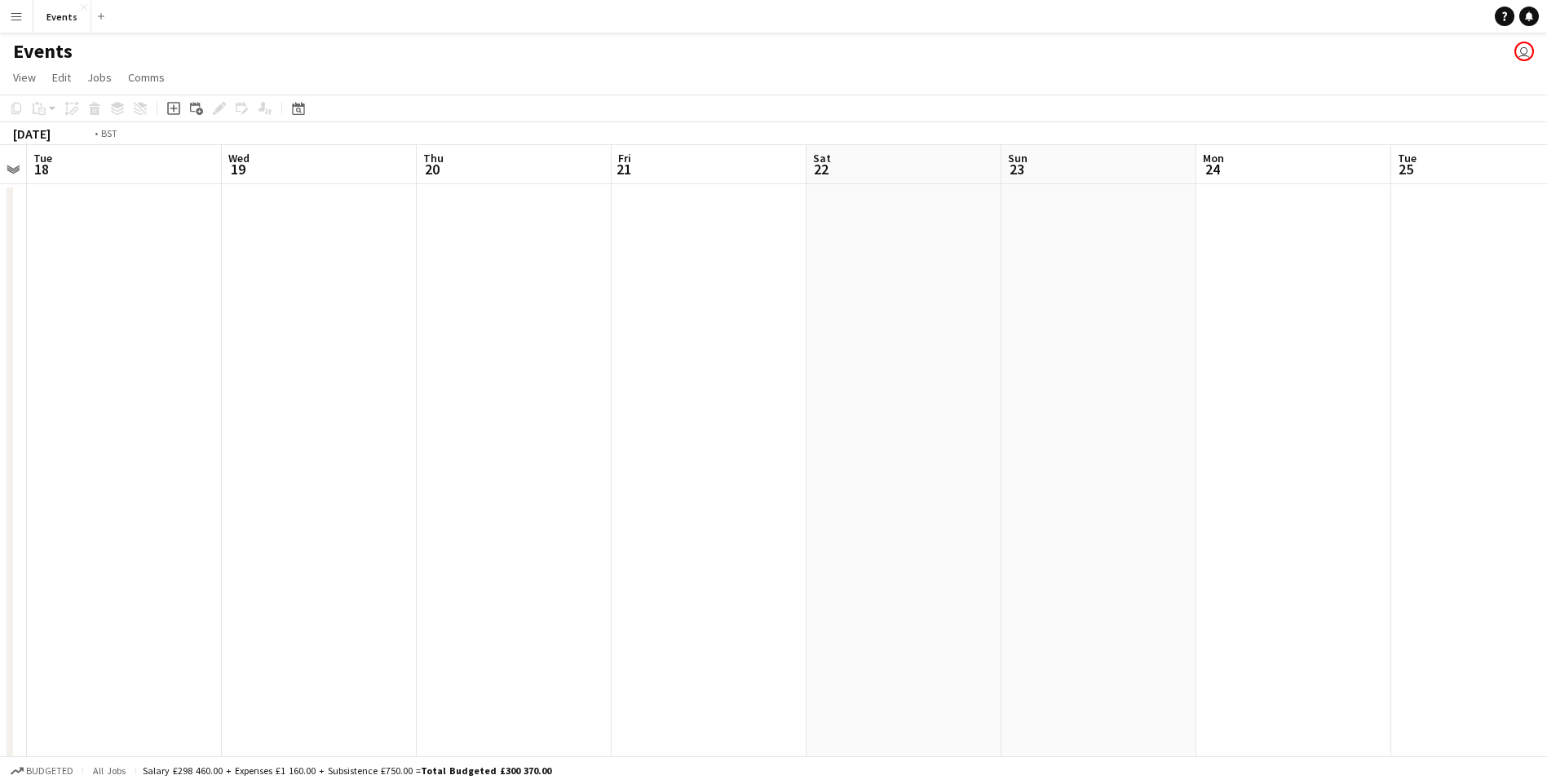
drag, startPoint x: 438, startPoint y: 492, endPoint x: 1503, endPoint y: 543, distance: 1066.2
click at [1503, 543] on app-calendar-viewport "Sun 16 Mon 17 Tue 18 Wed 19 Thu 20 Fri 21 Sat 22 Sun 23 Mon 24 Tue 25 Wed 26 Th…" at bounding box center [773, 487] width 1547 height 686
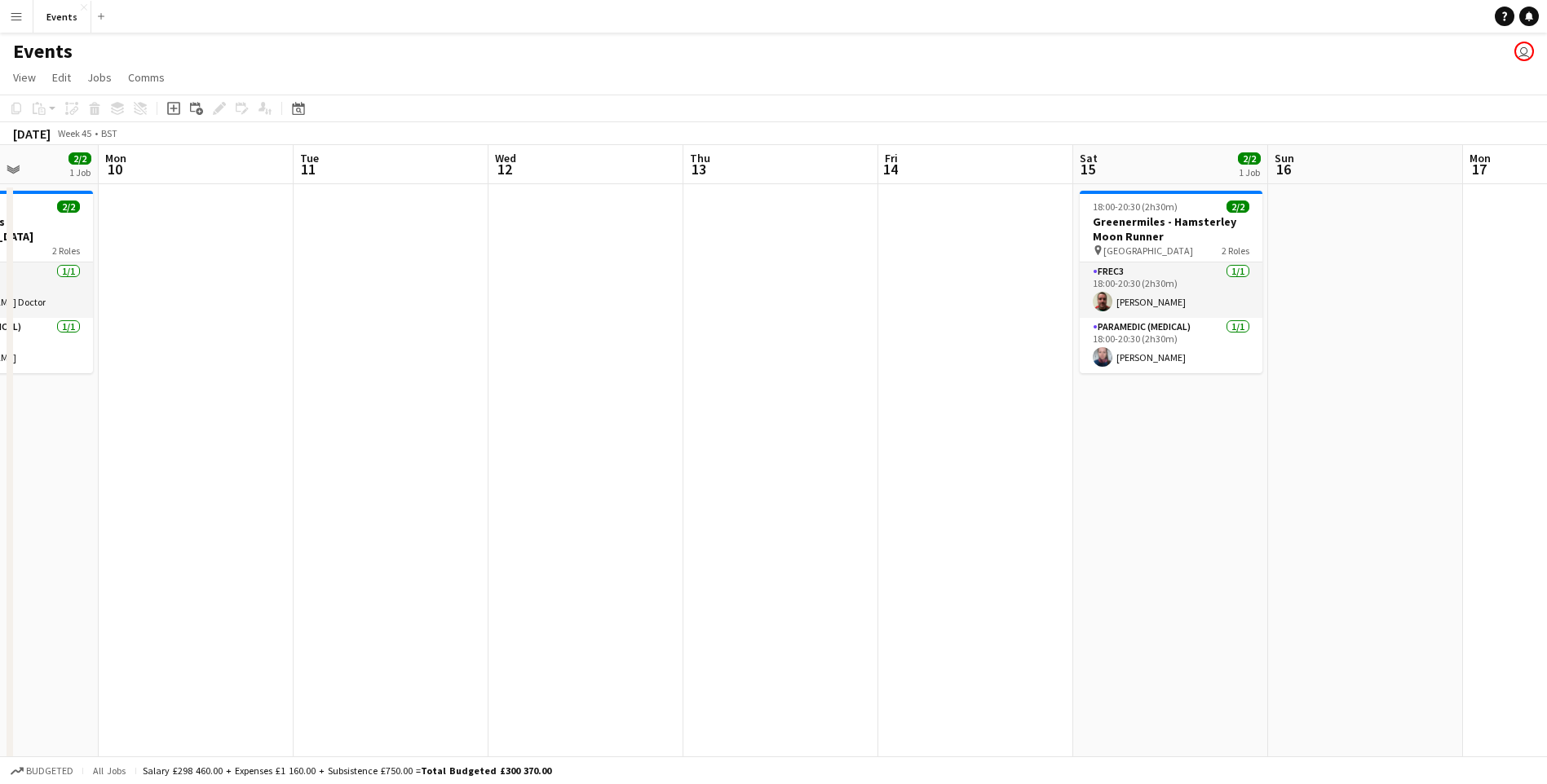
drag, startPoint x: 523, startPoint y: 553, endPoint x: 1665, endPoint y: 518, distance: 1142.5
click at [1547, 518] on html "Menu Boards Boards Boards All jobs Status Workforce Workforce My Workforce Recr…" at bounding box center [773, 429] width 1547 height 858
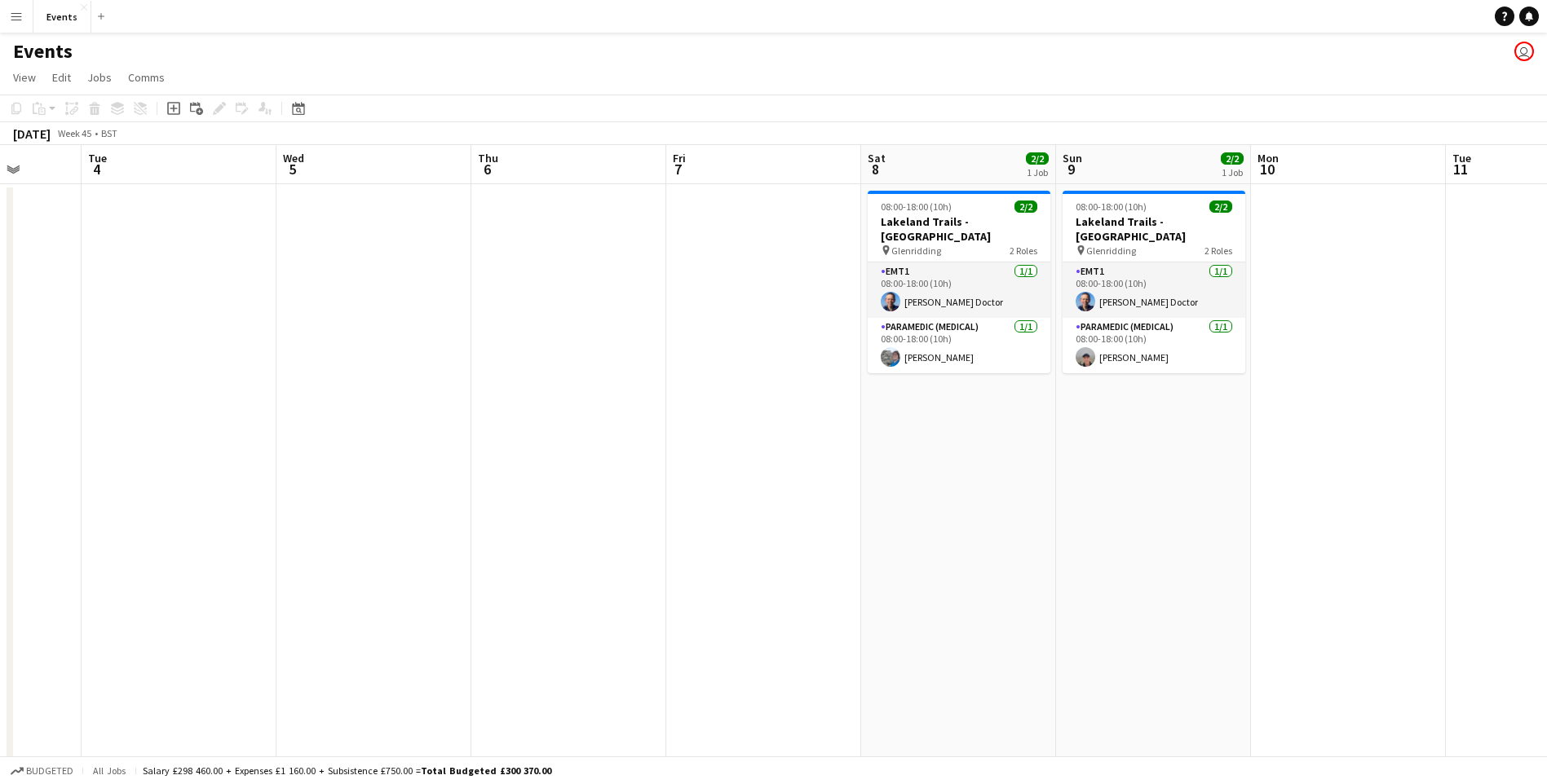
drag, startPoint x: 284, startPoint y: 520, endPoint x: 1233, endPoint y: 536, distance: 949.1
click at [1233, 536] on app-calendar-viewport "Sat 1 Sun 2 Mon 3 Tue 4 Wed 5 Thu 6 Fri 7 Sat 8 2/2 1 Job Sun 9 2/2 1 Job Mon 1…" at bounding box center [773, 487] width 1547 height 686
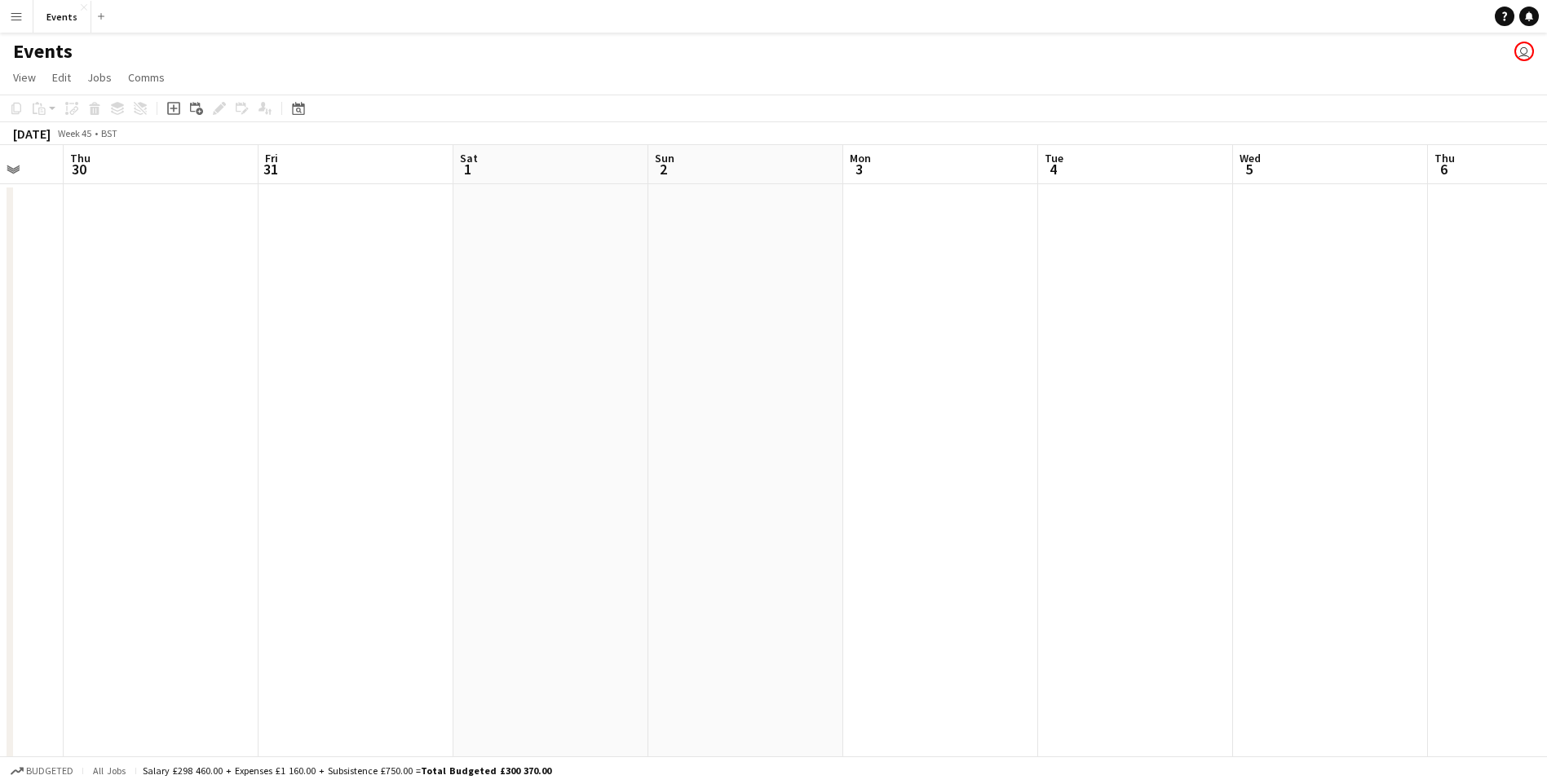
scroll to position [0, 503]
drag, startPoint x: 402, startPoint y: 535, endPoint x: 1376, endPoint y: 480, distance: 975.6
click at [1376, 480] on app-calendar-viewport "Tue 28 Wed 29 Thu 30 Fri 31 Sat 1 Sun 2 Mon 3 Tue 4 Wed 5 Thu 6 Fri 7 Sat 8 2/2…" at bounding box center [773, 487] width 1547 height 686
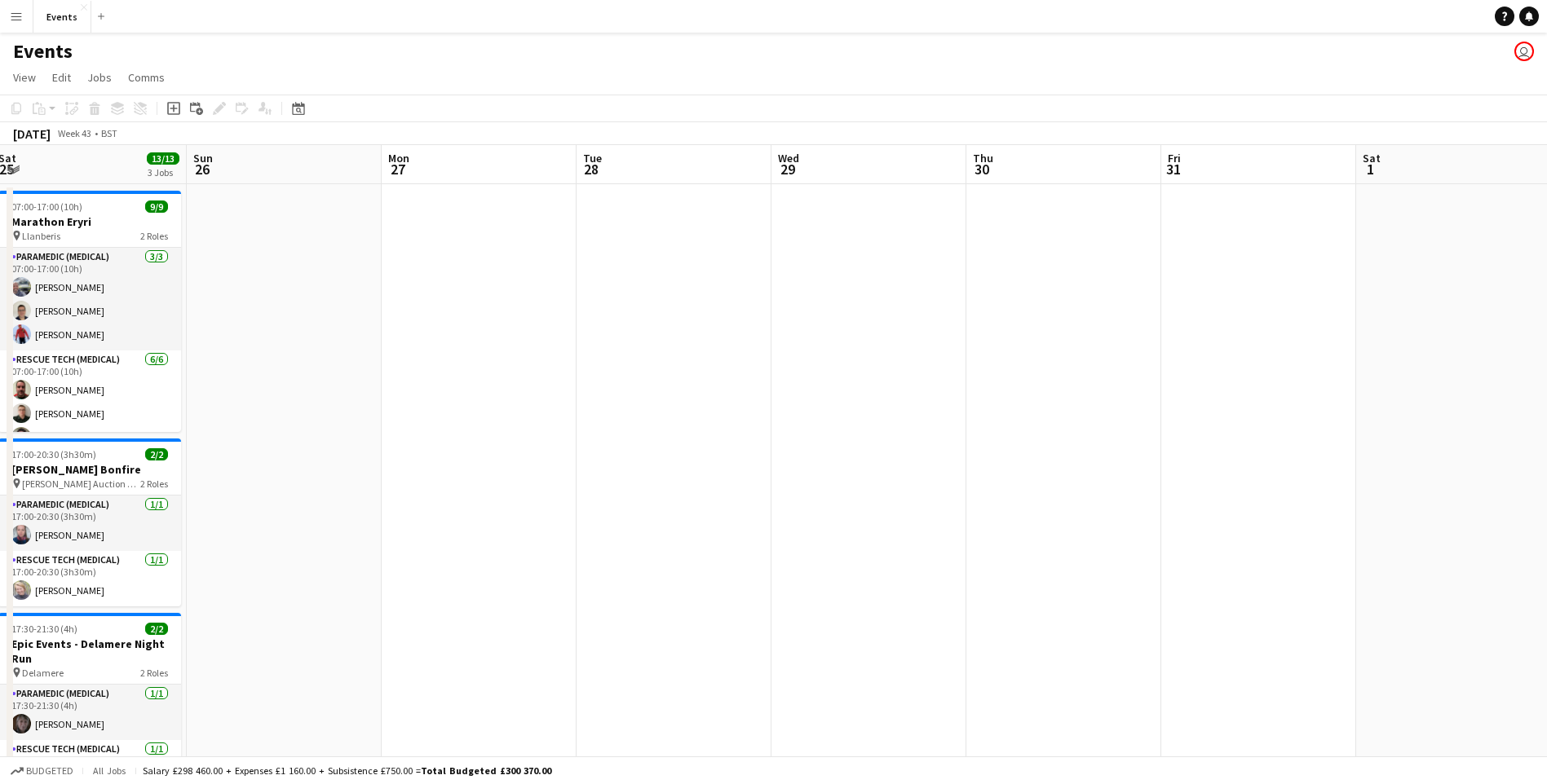
drag, startPoint x: 226, startPoint y: 477, endPoint x: 1111, endPoint y: 431, distance: 886.2
click at [1111, 431] on app-calendar-viewport "Thu 23 2/2 1 Job Fri 24 Sat 25 13/13 3 Jobs Sun 26 Mon 27 Tue 28 Wed 29 Thu 30 …" at bounding box center [773, 487] width 1547 height 686
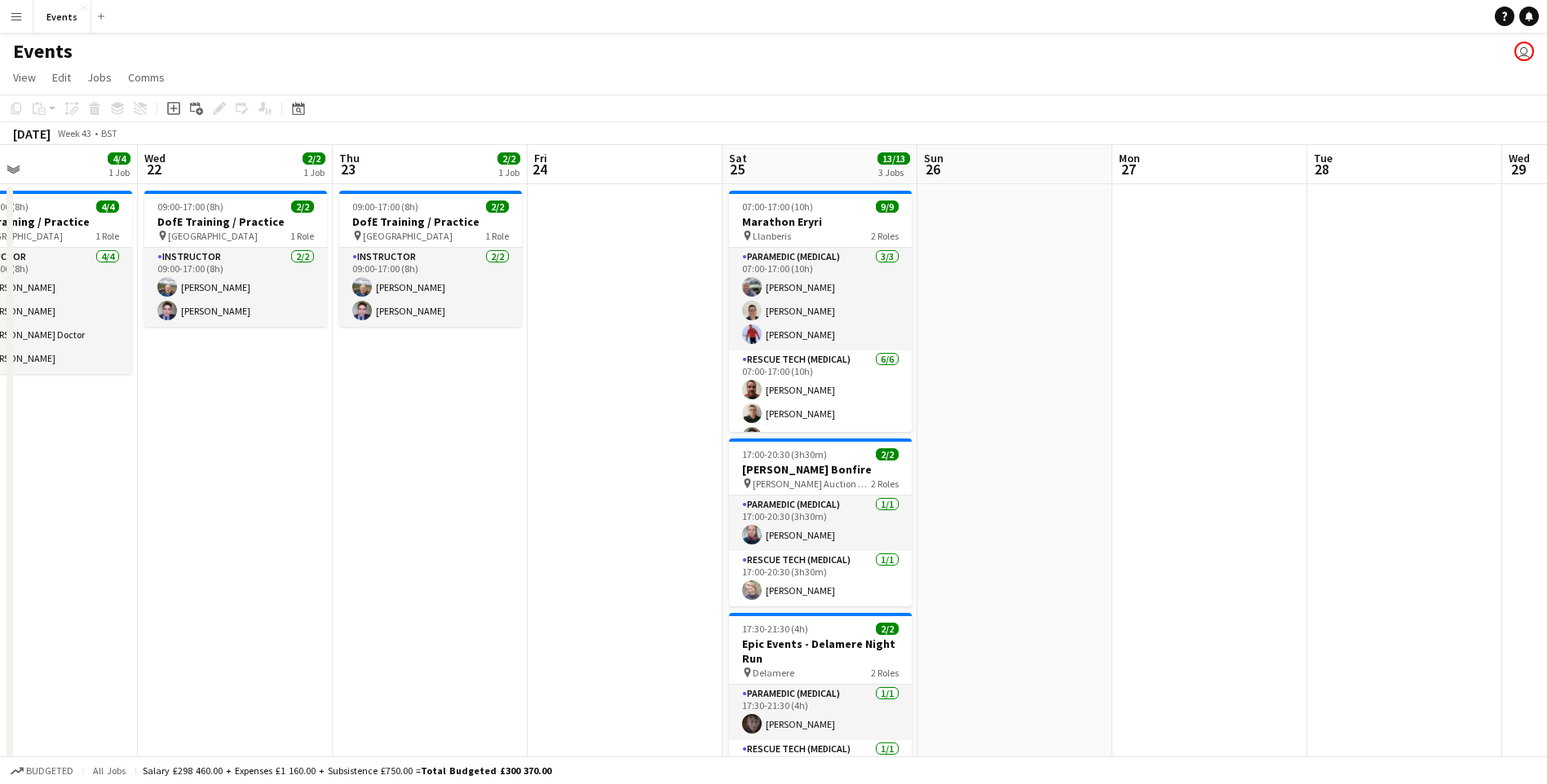
drag, startPoint x: 210, startPoint y: 429, endPoint x: 934, endPoint y: 452, distance: 724.4
click at [934, 452] on app-calendar-viewport "Sun 19 4/4 1 Job Mon 20 4/4 1 Job Tue 21 4/4 1 Job Wed 22 2/2 1 Job Thu 23 2/2 …" at bounding box center [773, 487] width 1547 height 686
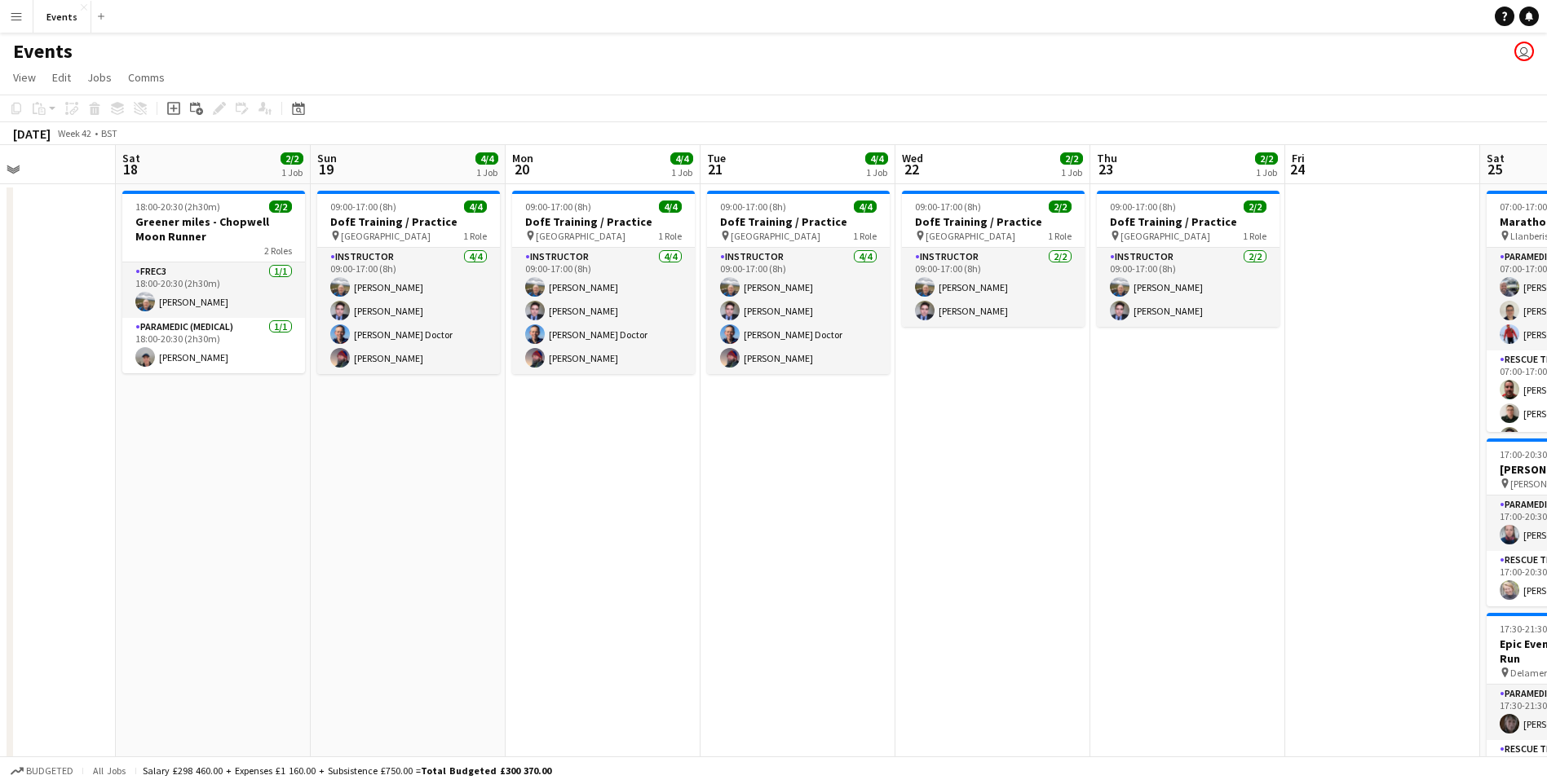
drag, startPoint x: 215, startPoint y: 499, endPoint x: 959, endPoint y: 499, distance: 744.0
click at [959, 499] on app-calendar-viewport "Wed 15 Thu 16 Fri 17 Sat 18 2/2 1 Job Sun 19 4/4 1 Job Mon 20 4/4 1 Job Tue 21 …" at bounding box center [773, 487] width 1547 height 686
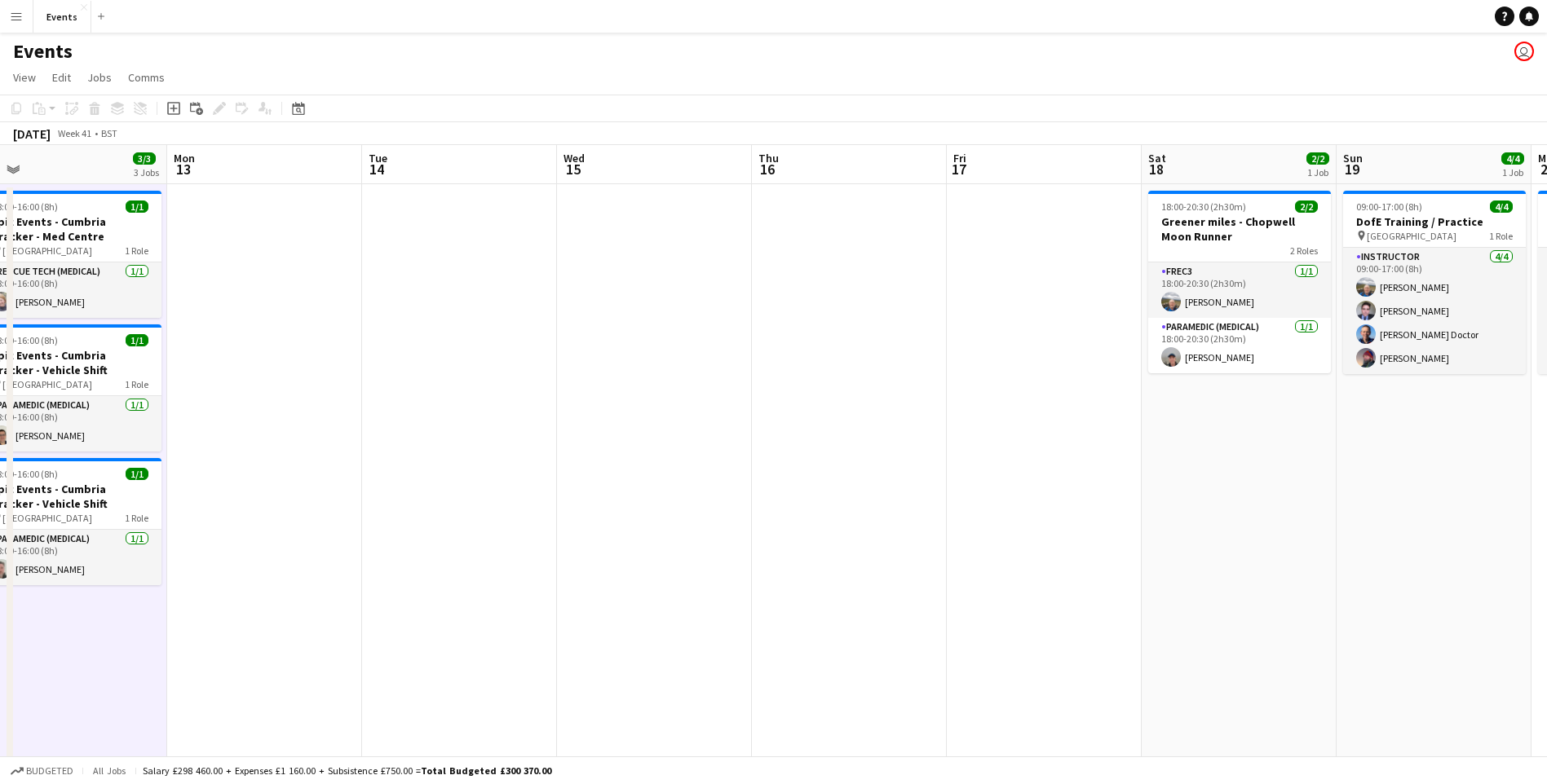
drag, startPoint x: 229, startPoint y: 552, endPoint x: 1245, endPoint y: 498, distance: 1017.4
click at [1250, 495] on app-calendar-viewport "Fri 10 Sat 11 Sun 12 3/3 3 Jobs Mon 13 Tue 14 Wed 15 Thu 16 Fri 17 Sat 18 2/2 1…" at bounding box center [773, 487] width 1547 height 686
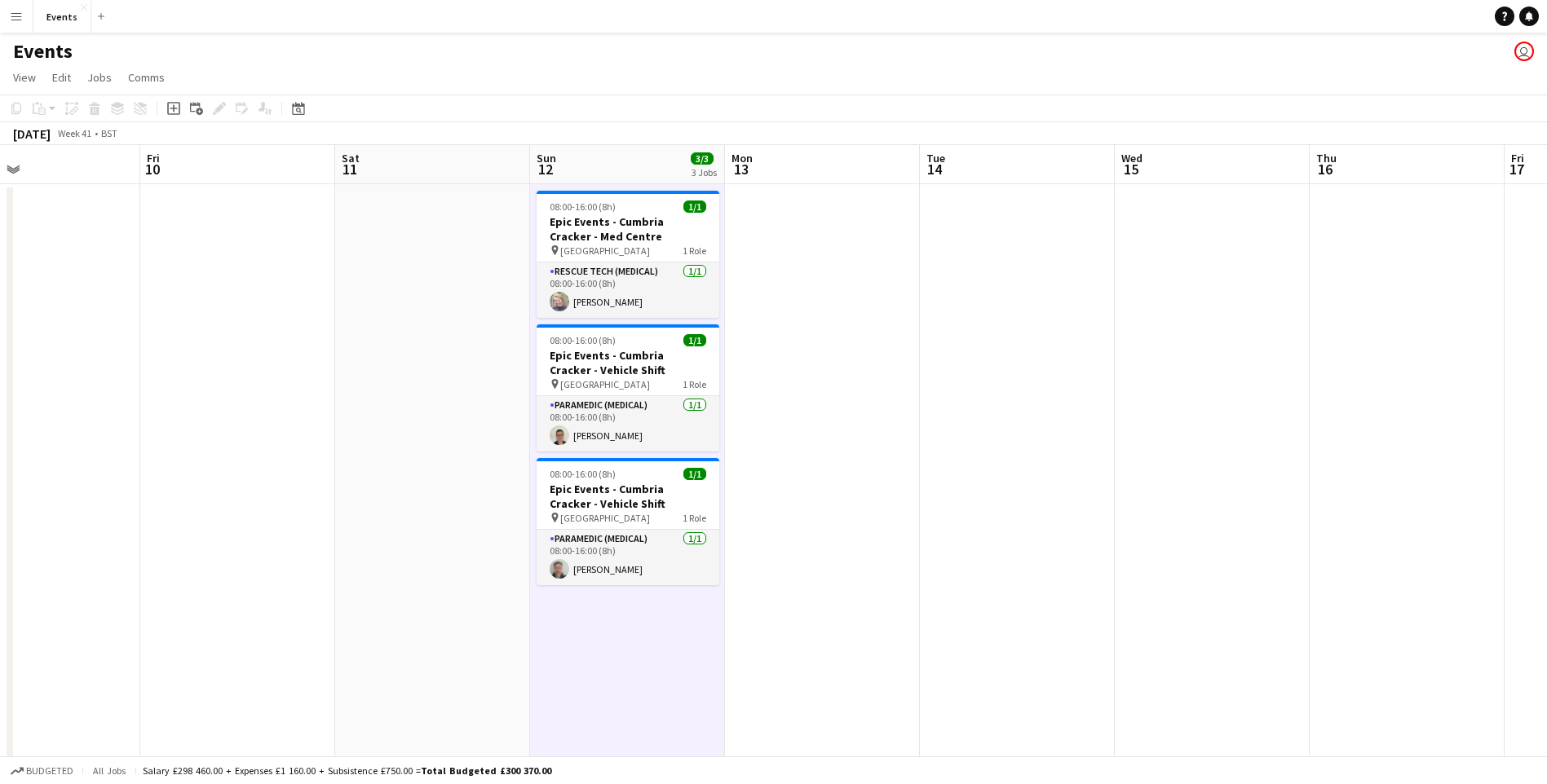
drag, startPoint x: 361, startPoint y: 528, endPoint x: 846, endPoint y: 535, distance: 485.1
click at [846, 535] on app-calendar-viewport "Tue 7 Wed 8 Thu 9 Fri 10 Sat 11 Sun 12 3/3 3 Jobs Mon 13 Tue 14 Wed 15 Thu 16 F…" at bounding box center [773, 487] width 1547 height 686
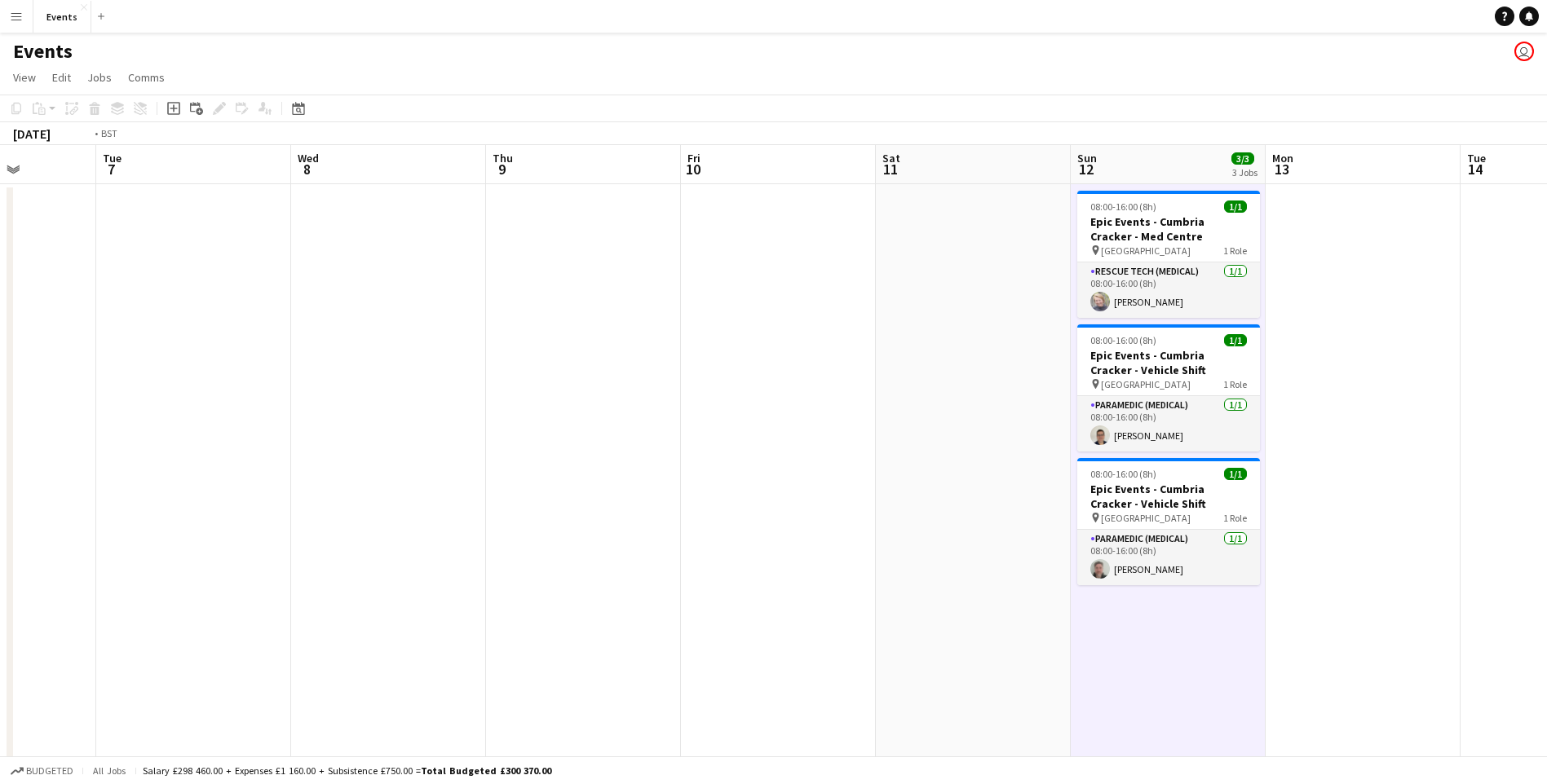
drag, startPoint x: 147, startPoint y: 525, endPoint x: 1077, endPoint y: 527, distance: 930.0
click at [1077, 527] on app-calendar-viewport "Sat 4 2/2 1 Job Sun 5 Mon 6 Tue 7 Wed 8 Thu 9 Fri 10 Sat 11 Sun 12 3/3 3 Jobs M…" at bounding box center [773, 487] width 1547 height 686
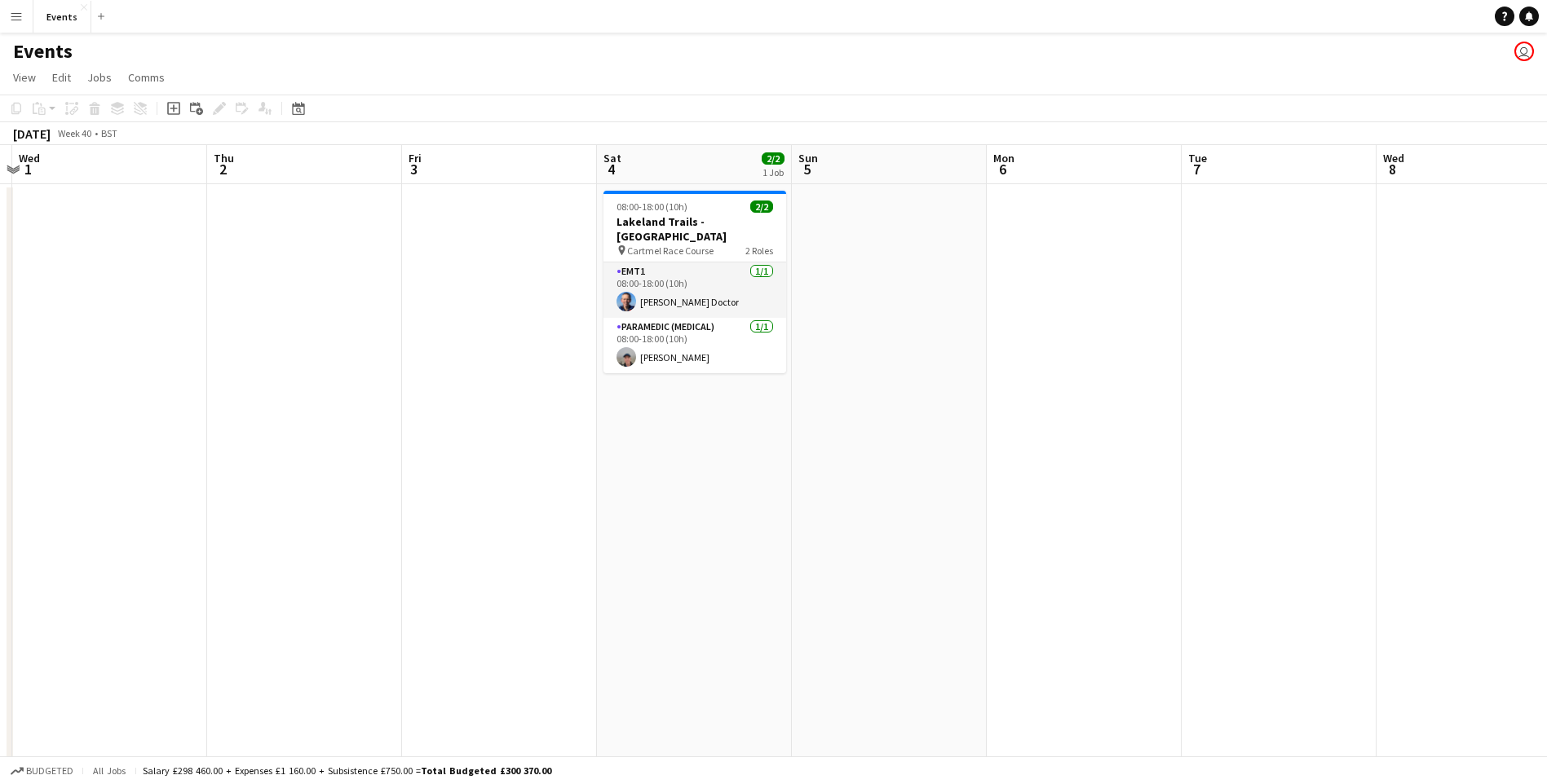
drag, startPoint x: 701, startPoint y: 517, endPoint x: 1099, endPoint y: 532, distance: 398.3
click at [1099, 532] on app-calendar-viewport "Mon 29 Tue 30 Wed 1 Thu 2 Fri 3 Sat 4 2/2 1 Job Sun 5 Mon 6 Tue 7 Wed 8 Thu 9 F…" at bounding box center [773, 487] width 1547 height 686
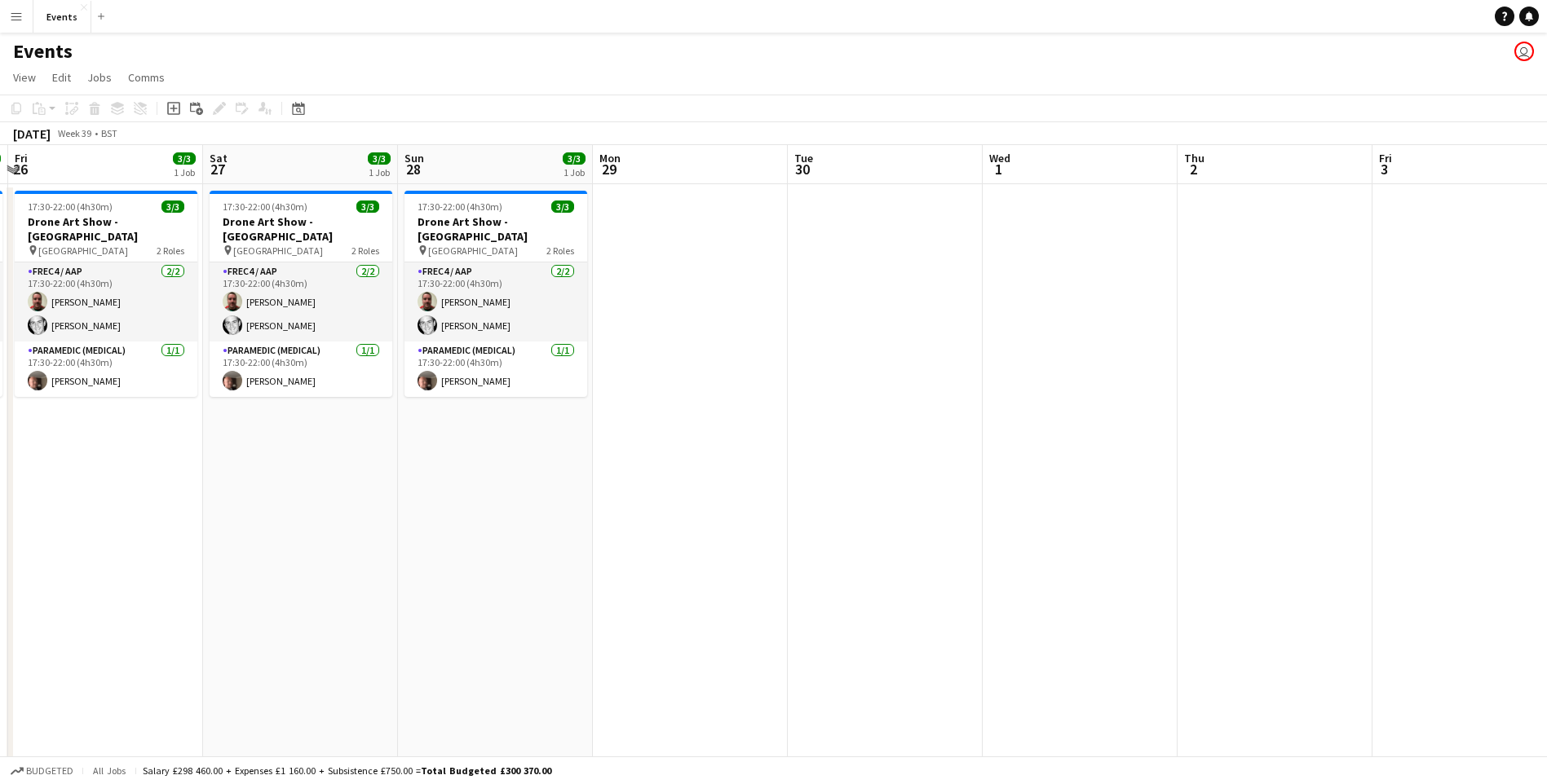
scroll to position [0, 448]
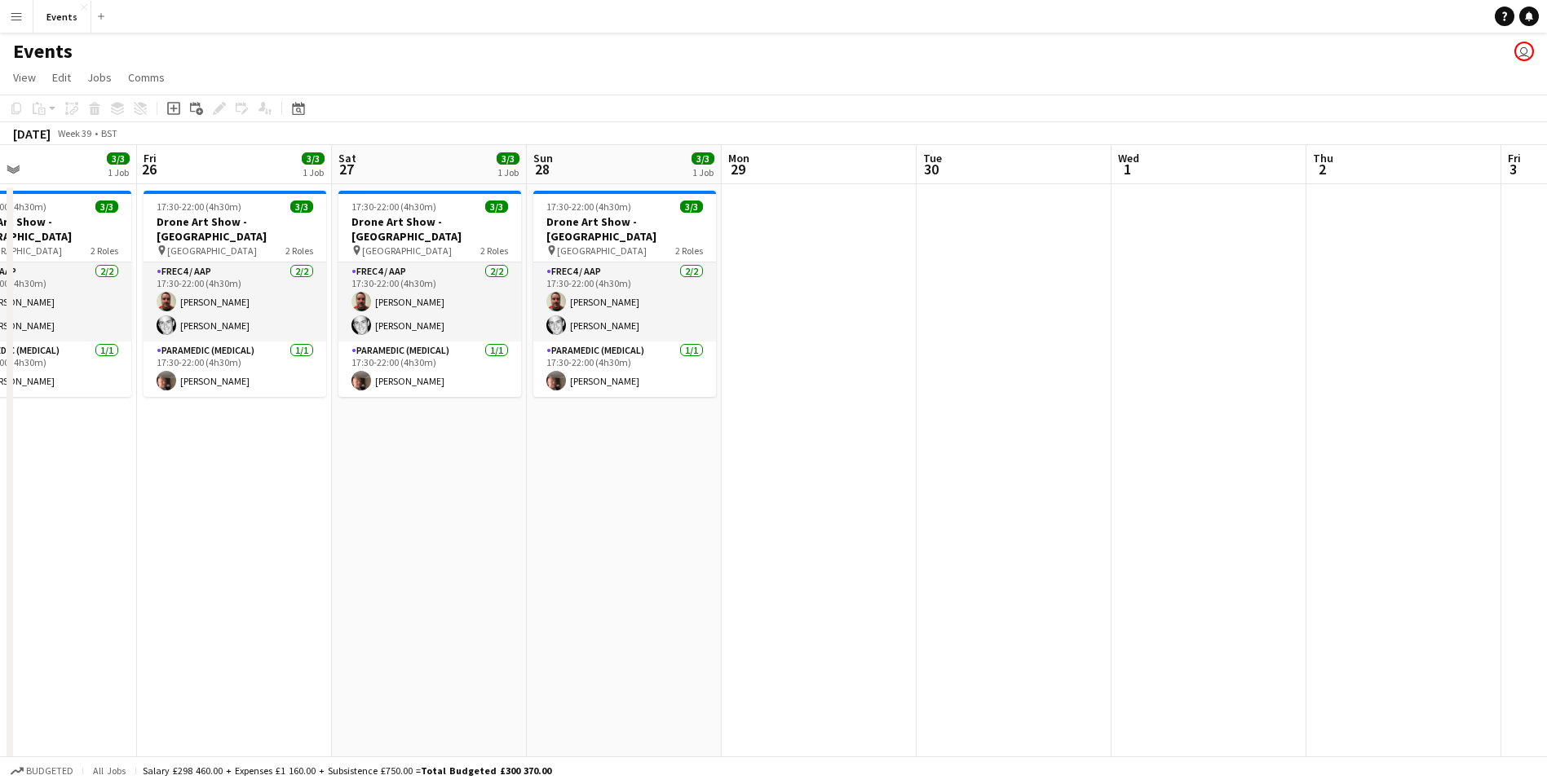
drag, startPoint x: 492, startPoint y: 496, endPoint x: 1315, endPoint y: 511, distance: 823.1
click at [1315, 511] on app-calendar-viewport "Tue 23 Wed 24 Thu 25 3/3 1 Job Fri 26 3/3 1 Job Sat 27 3/3 1 Job Sun 28 3/3 1 J…" at bounding box center [773, 487] width 1547 height 686
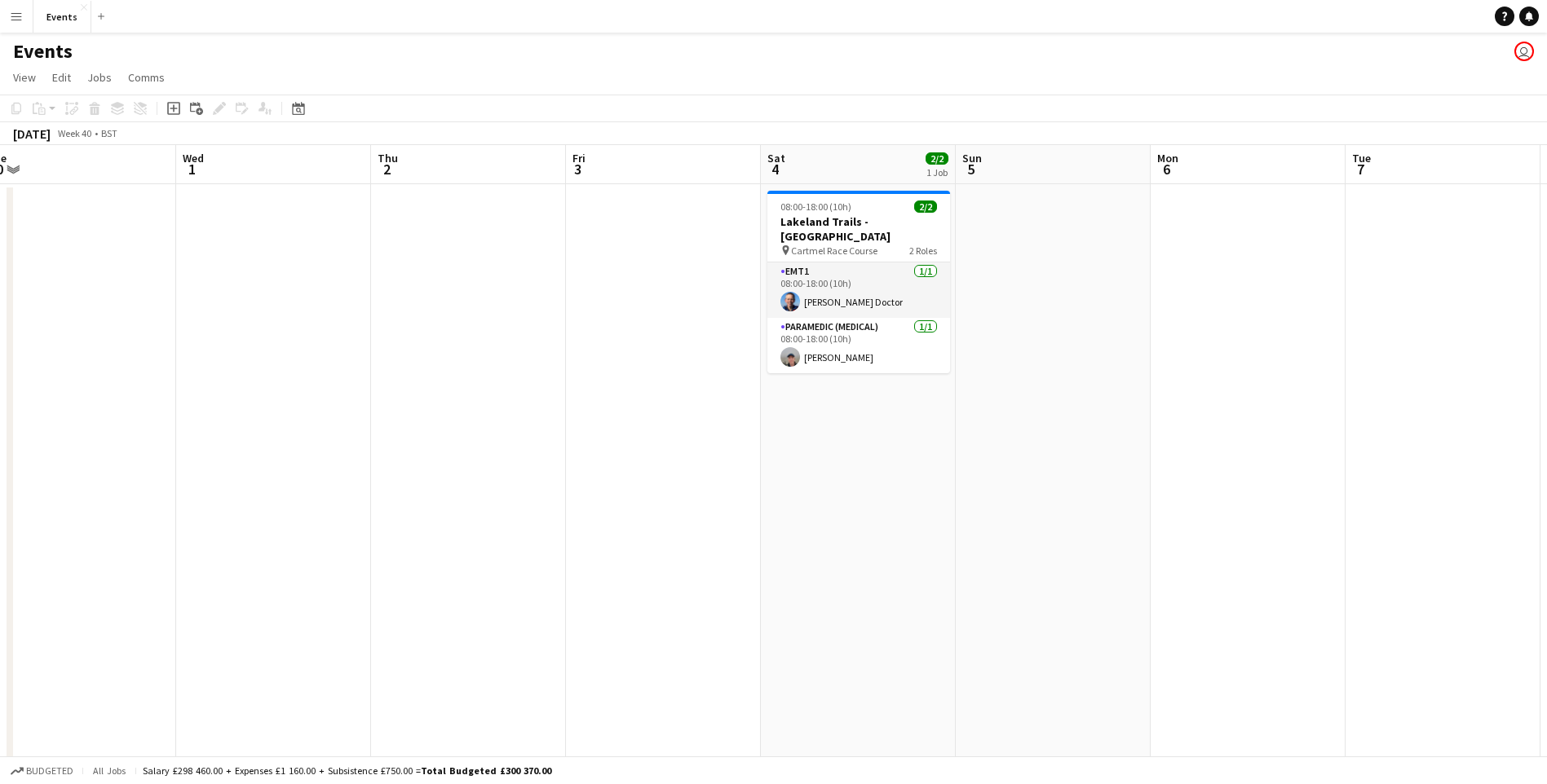
scroll to position [0, 543]
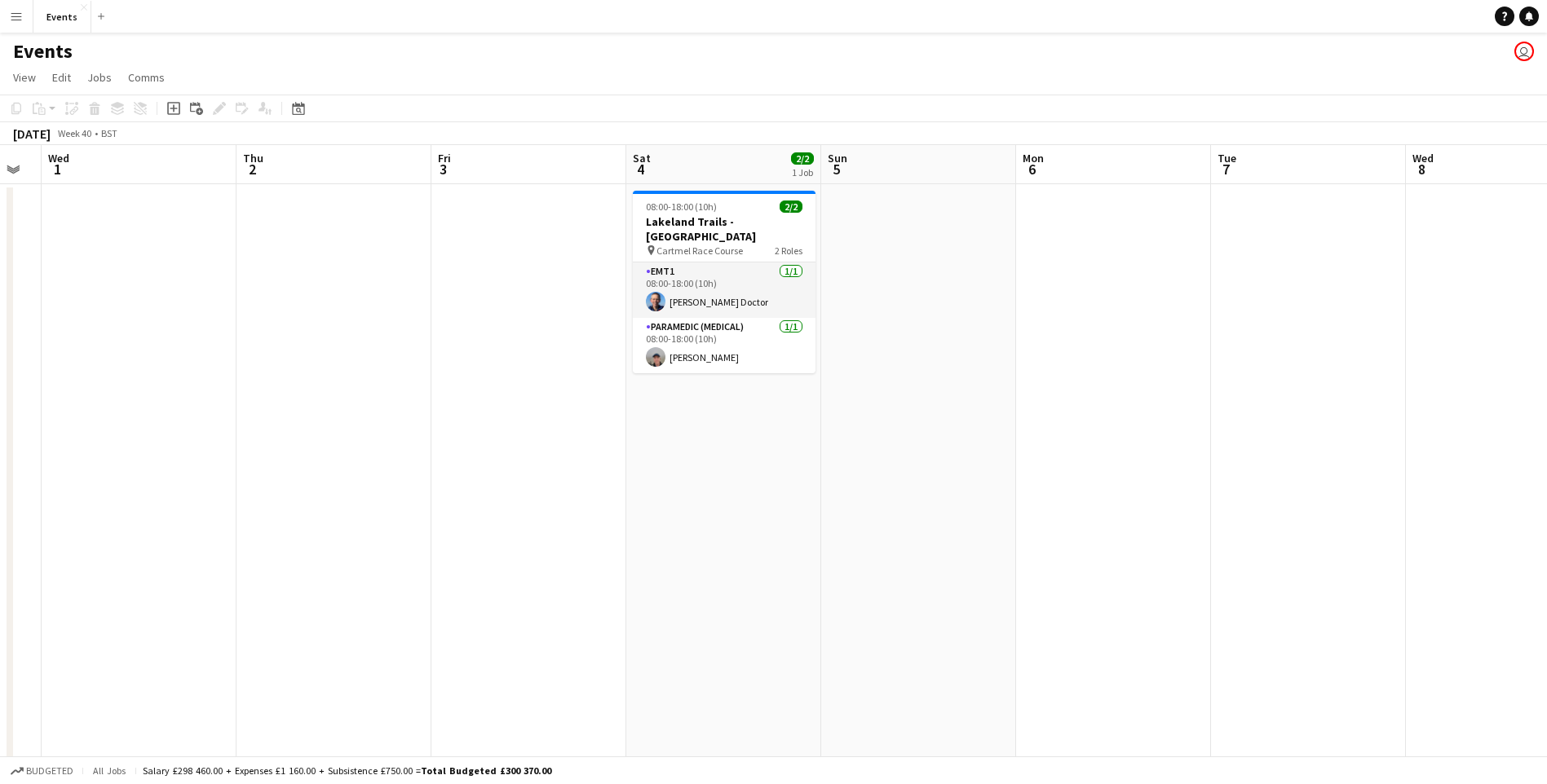
drag, startPoint x: 762, startPoint y: 543, endPoint x: 65, endPoint y: 510, distance: 697.8
click at [65, 510] on app-calendar-viewport "Sun 28 3/3 1 Job Mon 29 Tue 30 Wed 1 Thu 2 Fri 3 Sat 4 2/2 1 Job Sun 5 Mon 6 Tu…" at bounding box center [773, 487] width 1547 height 686
